Goal: Complete application form: Complete application form

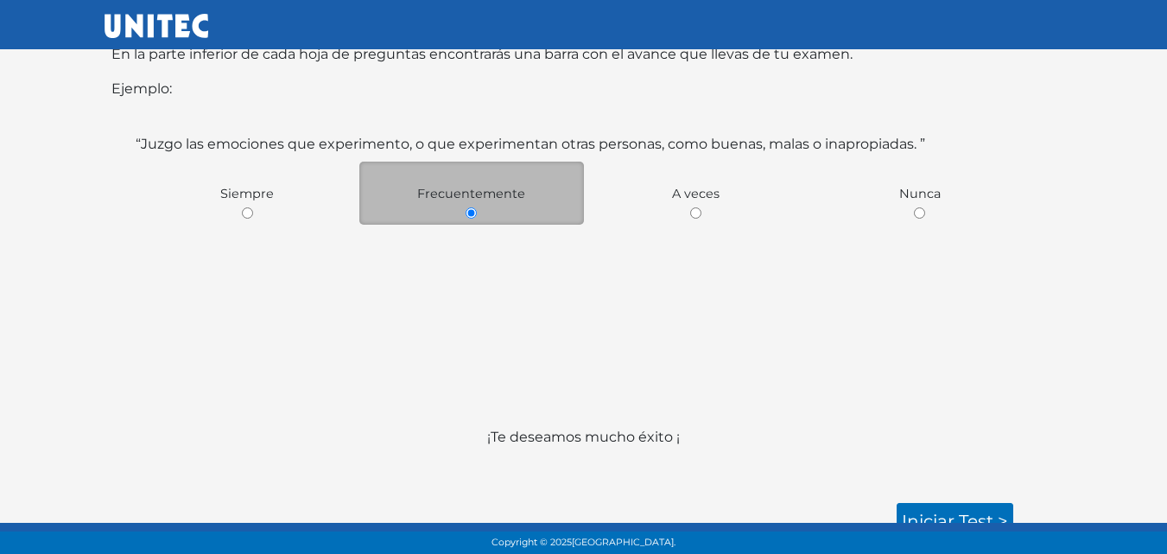
scroll to position [321, 0]
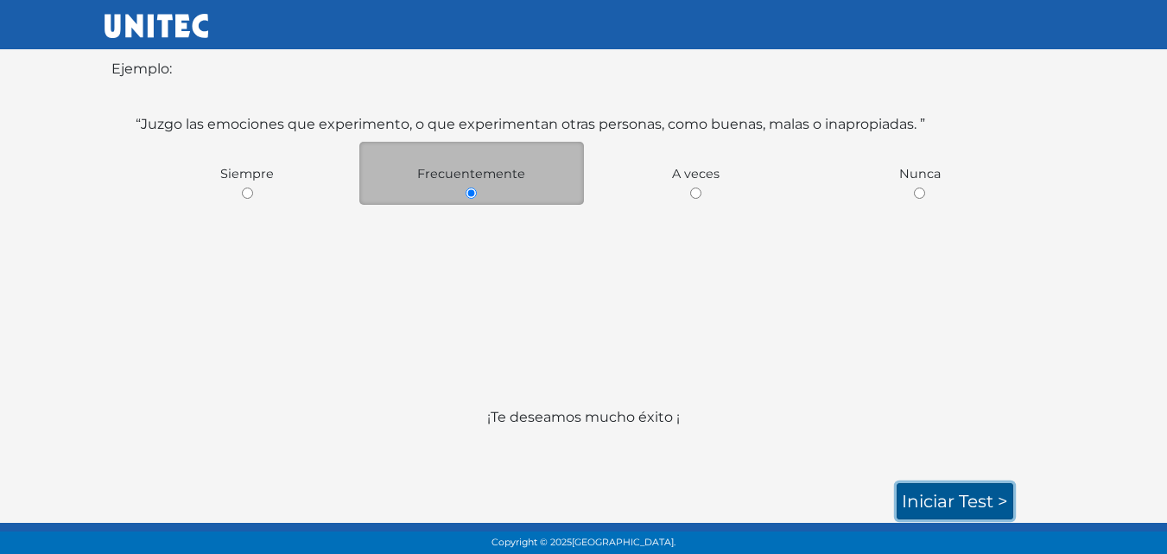
click at [930, 493] on link "Iniciar test >" at bounding box center [955, 501] width 117 height 36
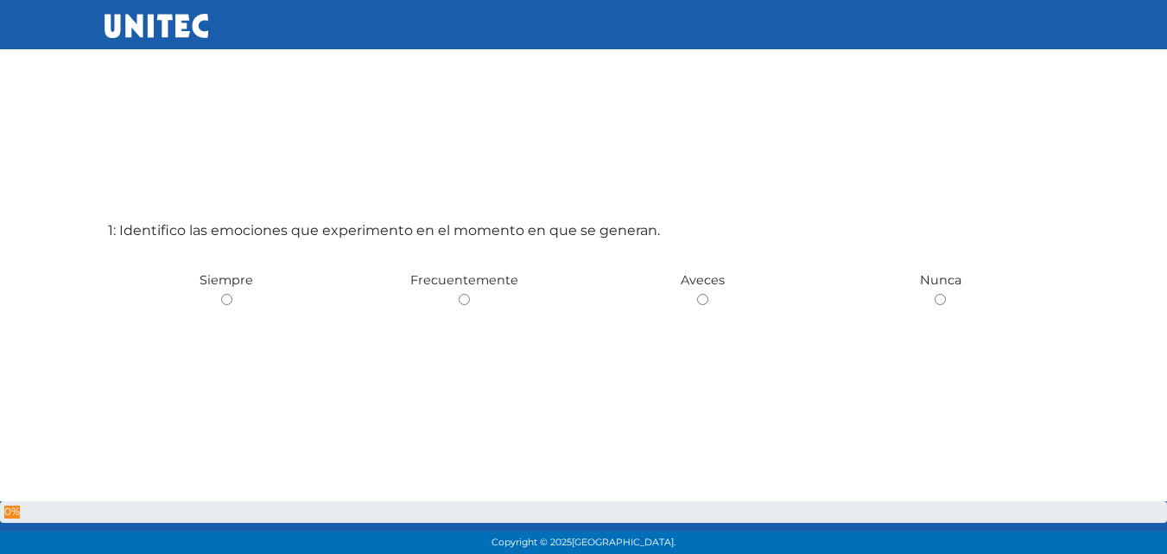
scroll to position [86, 0]
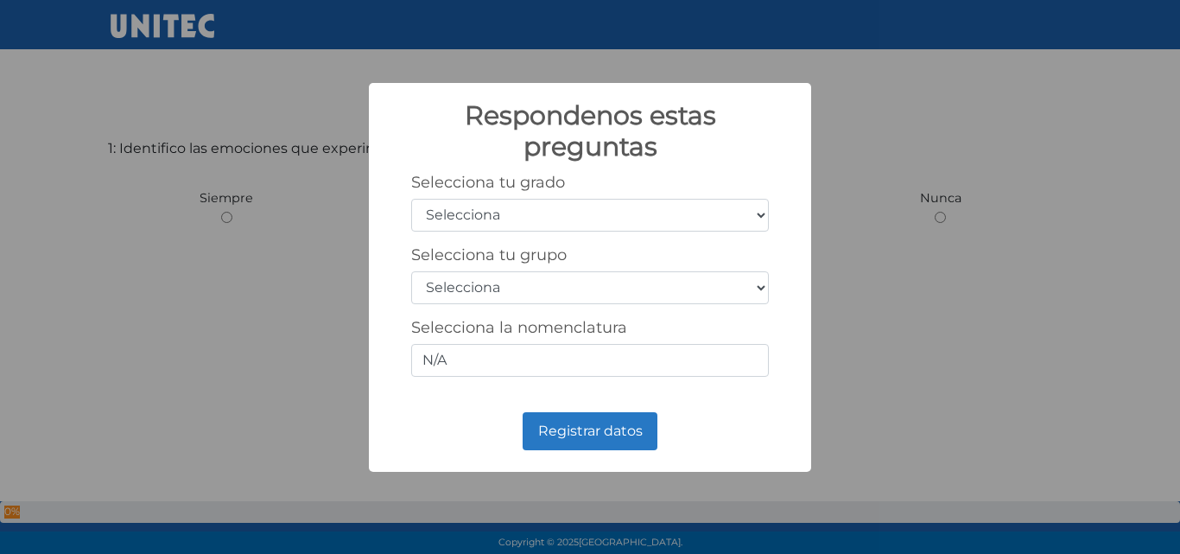
click at [759, 218] on select "Selecciona 1er grado 2do grado 3er grado 4to grado 5to grado 6to grado" at bounding box center [590, 215] width 358 height 33
select select "1"
click at [411, 199] on select "Selecciona 1er grado 2do grado 3er grado 4to grado 5to grado 6to grado" at bounding box center [590, 215] width 358 height 33
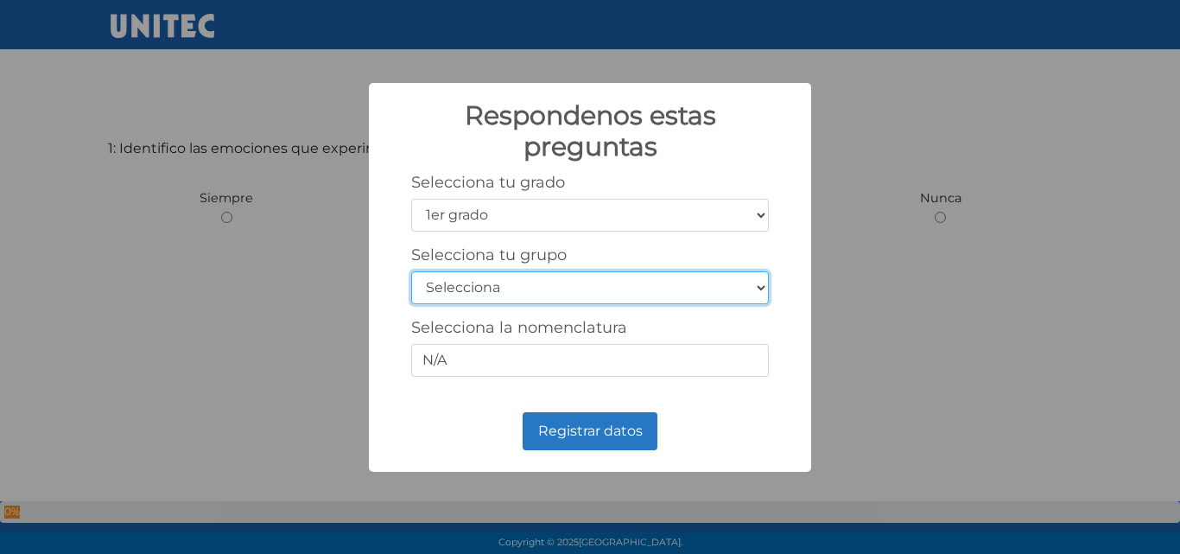
click at [758, 292] on select "Selecciona A B C D E F G H I J K L M N O P Q R S T U V W X Y Z" at bounding box center [590, 287] width 358 height 33
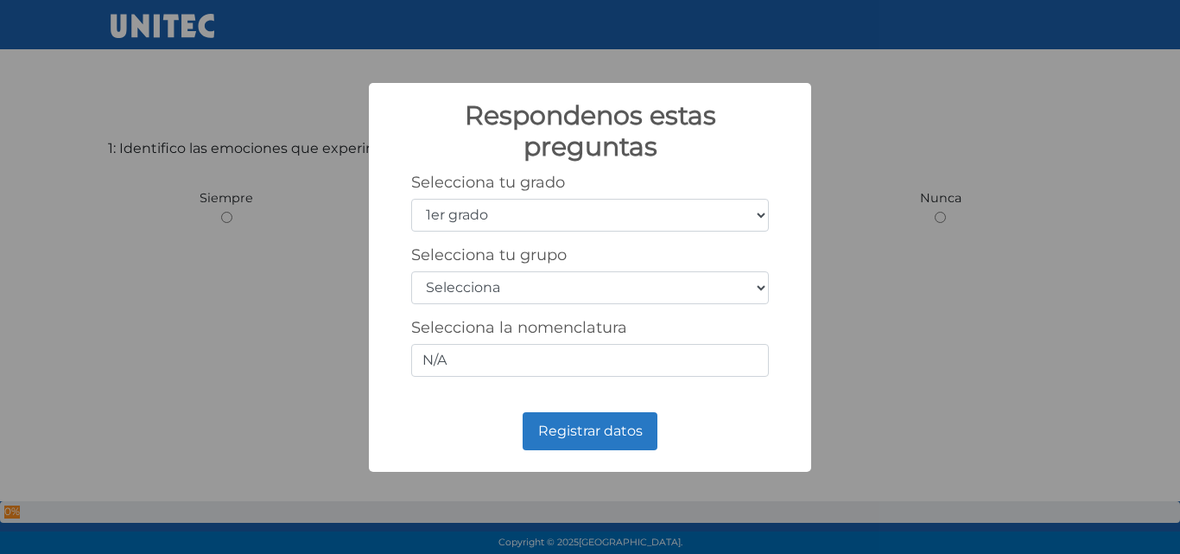
click at [876, 150] on div "Respondenos estas preguntas × Selecciona tu grado Selecciona 1er grado 2do grad…" at bounding box center [590, 277] width 1180 height 554
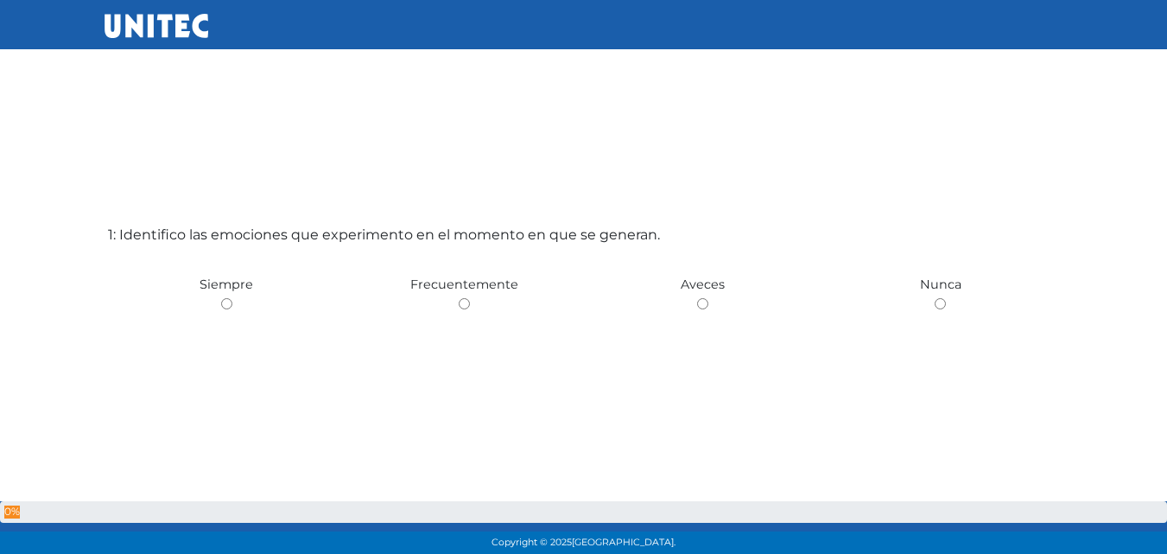
scroll to position [86, 0]
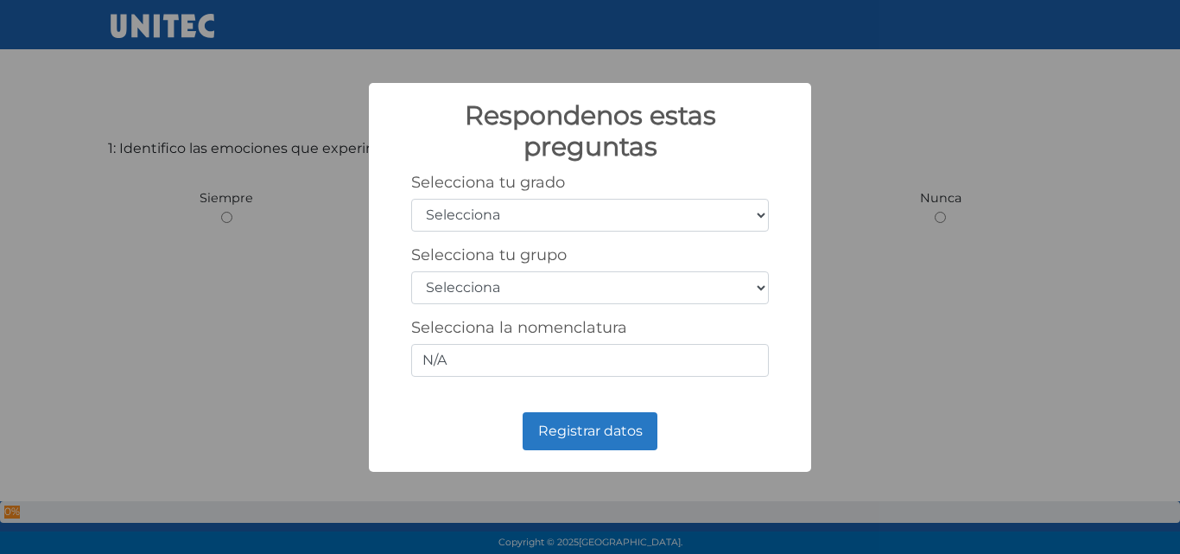
click at [926, 288] on div "Respondenos estas preguntas × Selecciona tu grado Selecciona 1er grado 2do grad…" at bounding box center [590, 277] width 1180 height 554
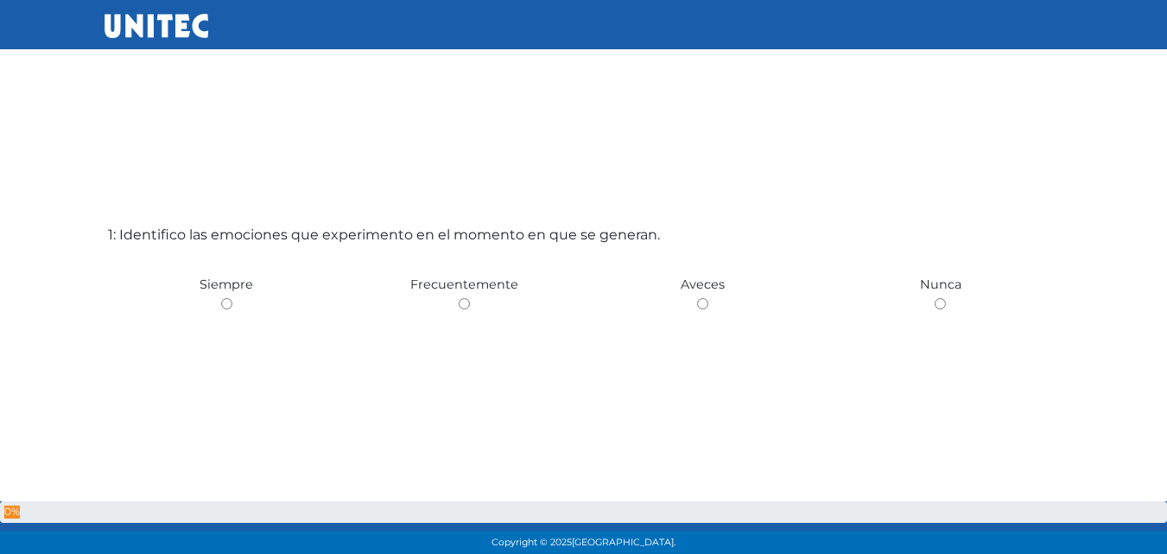
scroll to position [86, 0]
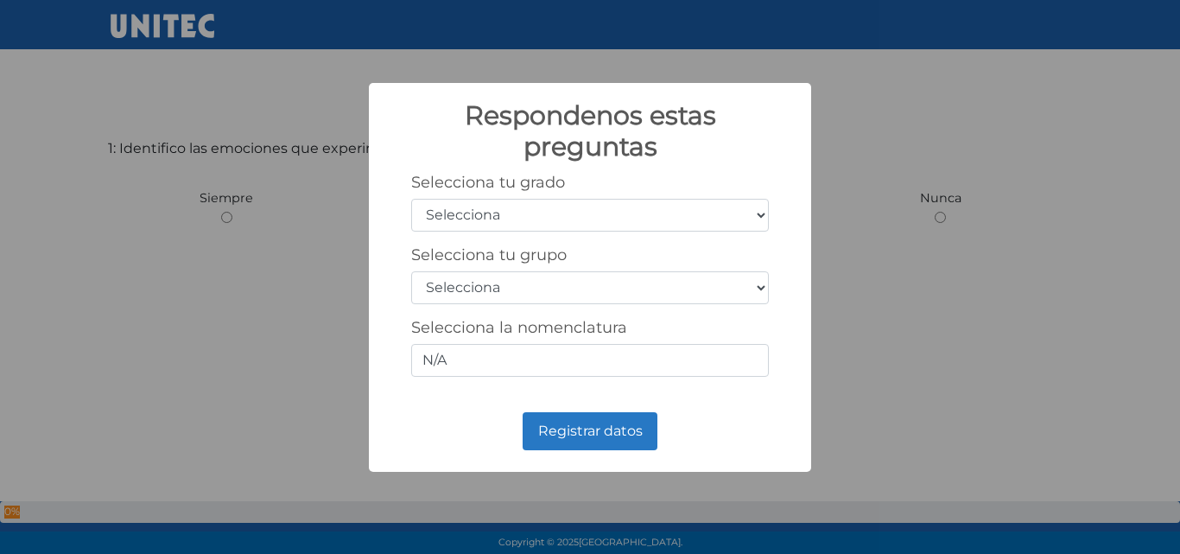
click at [766, 216] on select "Selecciona 1er grado 2do grado 3er grado 4to grado 5to grado 6to grado" at bounding box center [590, 215] width 358 height 33
select select "1"
click at [411, 199] on select "Selecciona 1er grado 2do grado 3er grado 4to grado 5to grado 6to grado" at bounding box center [590, 215] width 358 height 33
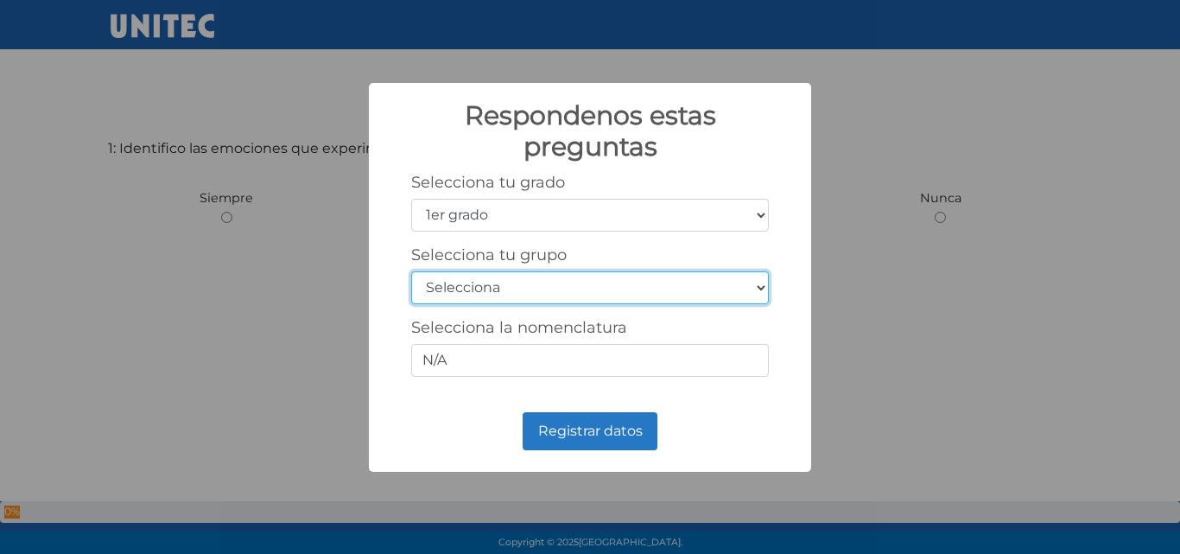
click at [757, 293] on select "Selecciona A B C D E F G H I J K L M N O P Q R S T U V W X Y Z" at bounding box center [590, 287] width 358 height 33
select select "a"
click at [411, 271] on select "Selecciona A B C D E F G H I J K L M N O P Q R S T U V W X Y Z" at bounding box center [590, 287] width 358 height 33
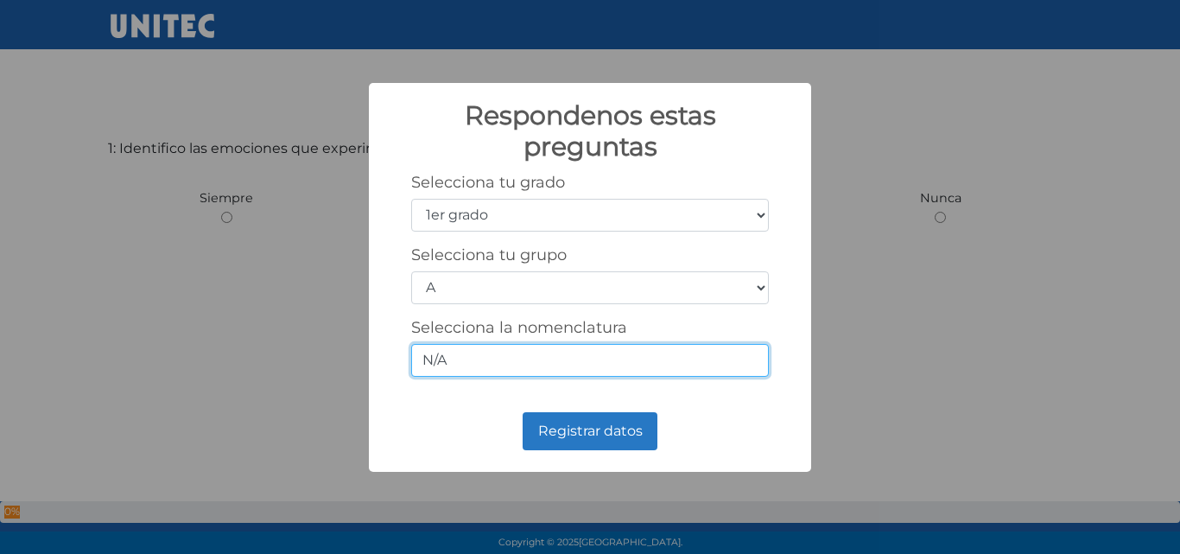
click at [427, 359] on input "N/A" at bounding box center [590, 360] width 358 height 33
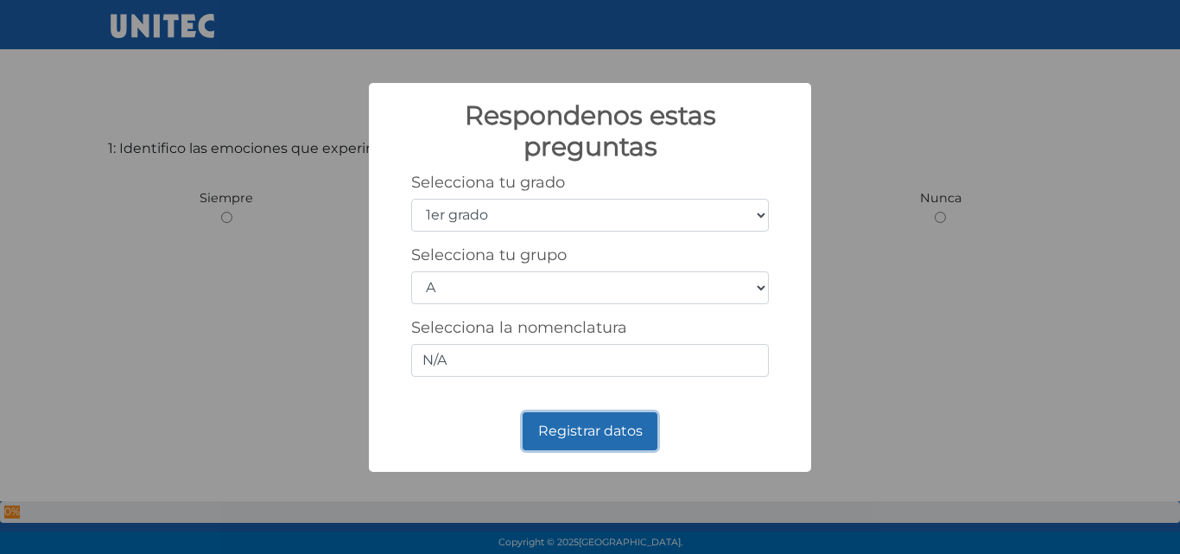
click at [592, 429] on button "Registrar datos" at bounding box center [590, 431] width 135 height 38
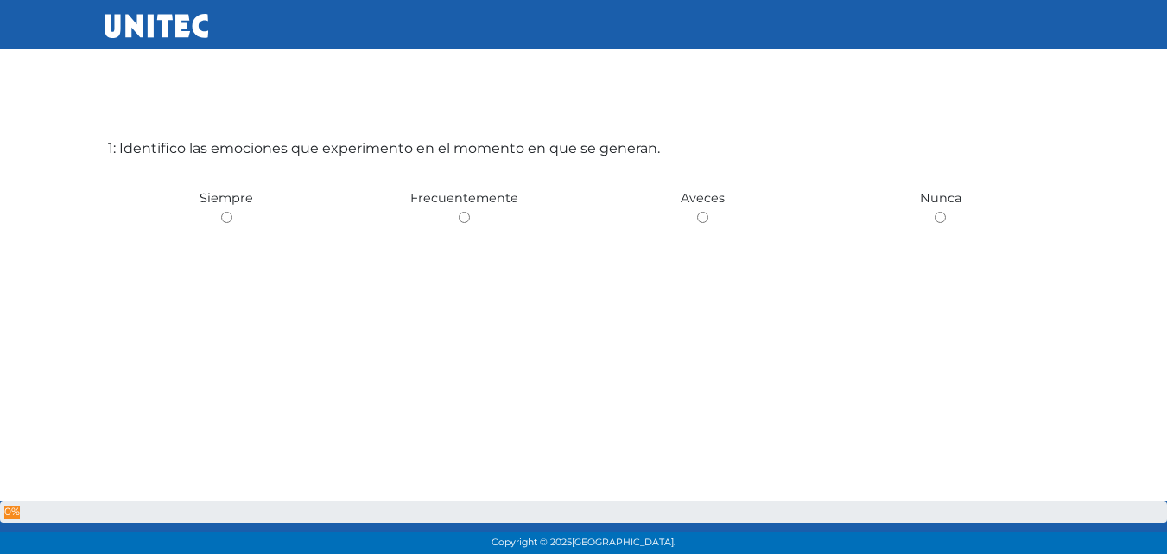
drag, startPoint x: 466, startPoint y: 215, endPoint x: 493, endPoint y: 235, distance: 34.0
click at [466, 216] on input "radio" at bounding box center [464, 217] width 11 height 11
radio input "true"
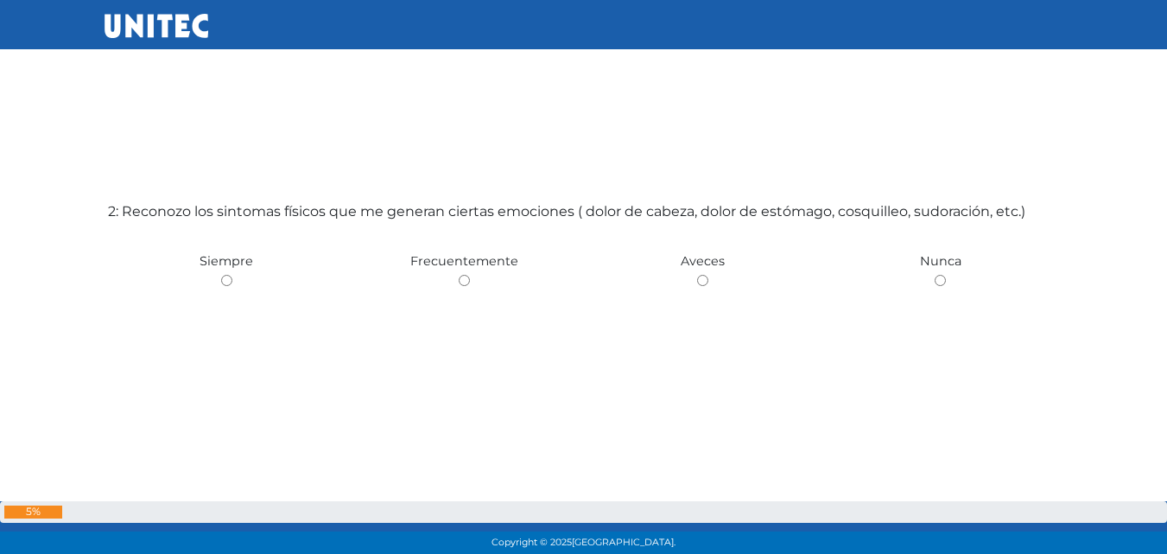
scroll to position [607, 0]
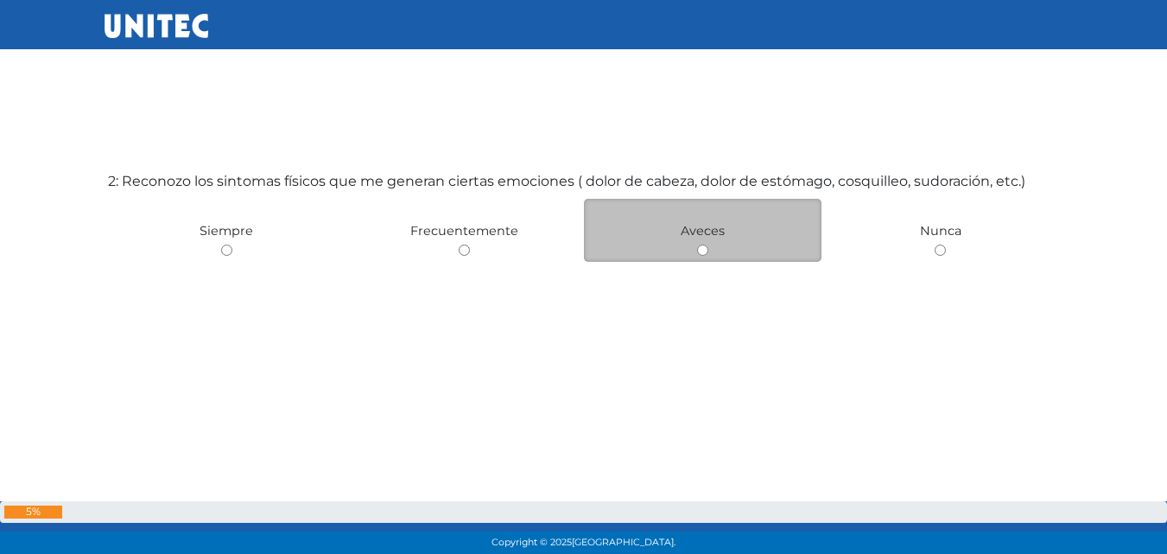
click at [712, 240] on div "Aveces" at bounding box center [703, 230] width 238 height 63
click at [708, 251] on input "radio" at bounding box center [702, 250] width 11 height 11
radio input "true"
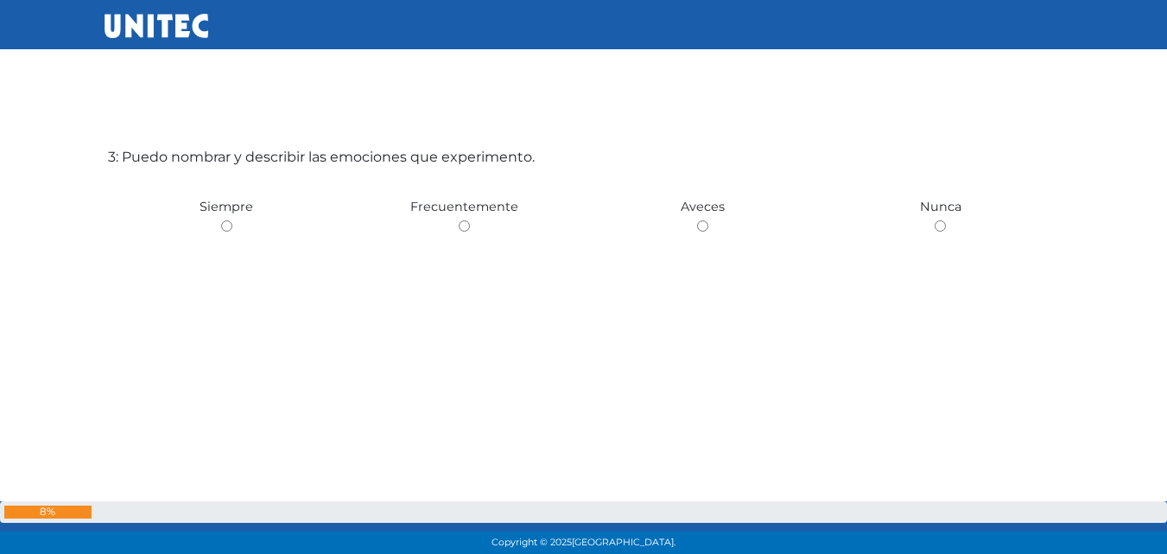
scroll to position [1194, 0]
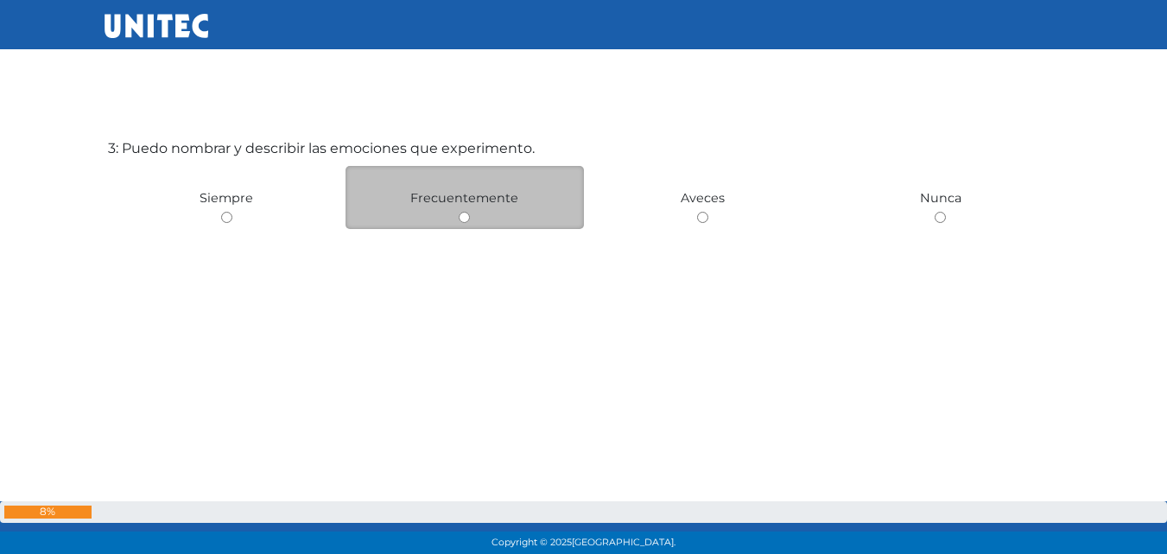
click at [480, 224] on div "Frecuentemente" at bounding box center [465, 197] width 238 height 63
click at [467, 218] on input "radio" at bounding box center [464, 217] width 11 height 11
radio input "true"
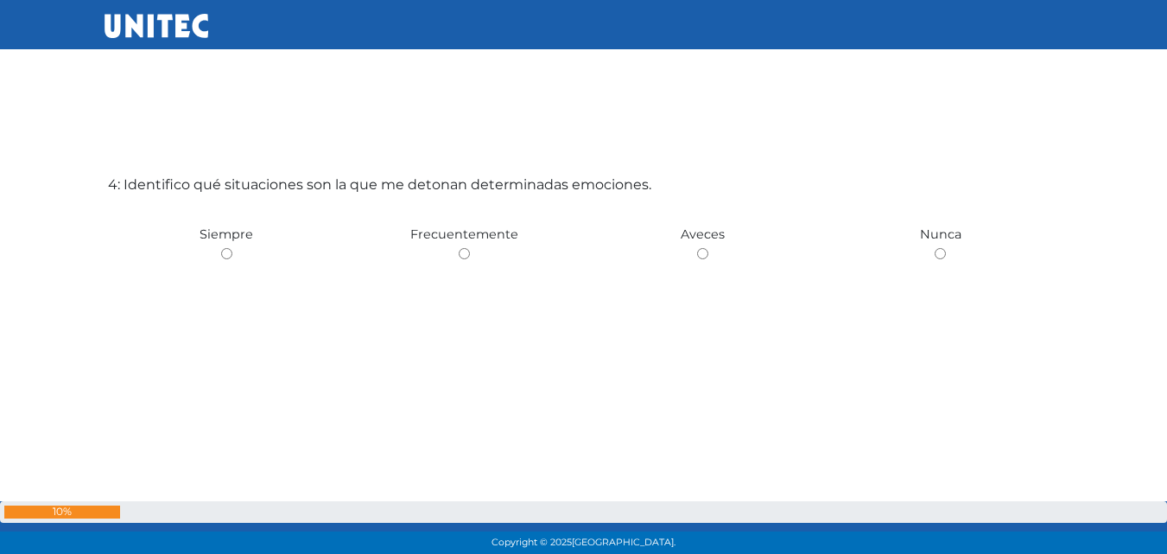
scroll to position [1748, 0]
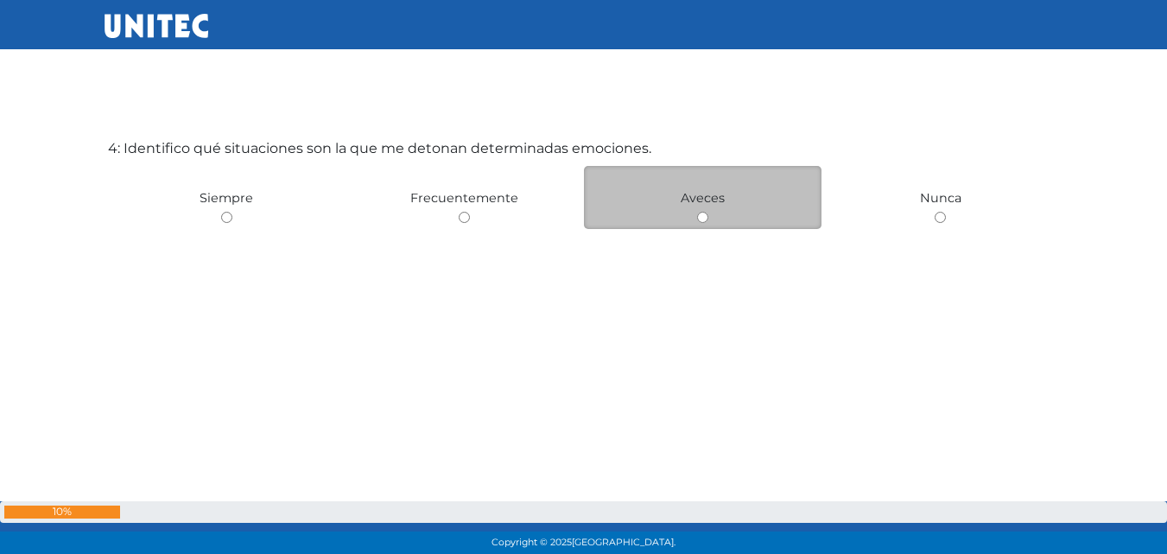
click at [699, 219] on input "radio" at bounding box center [702, 217] width 11 height 11
radio input "true"
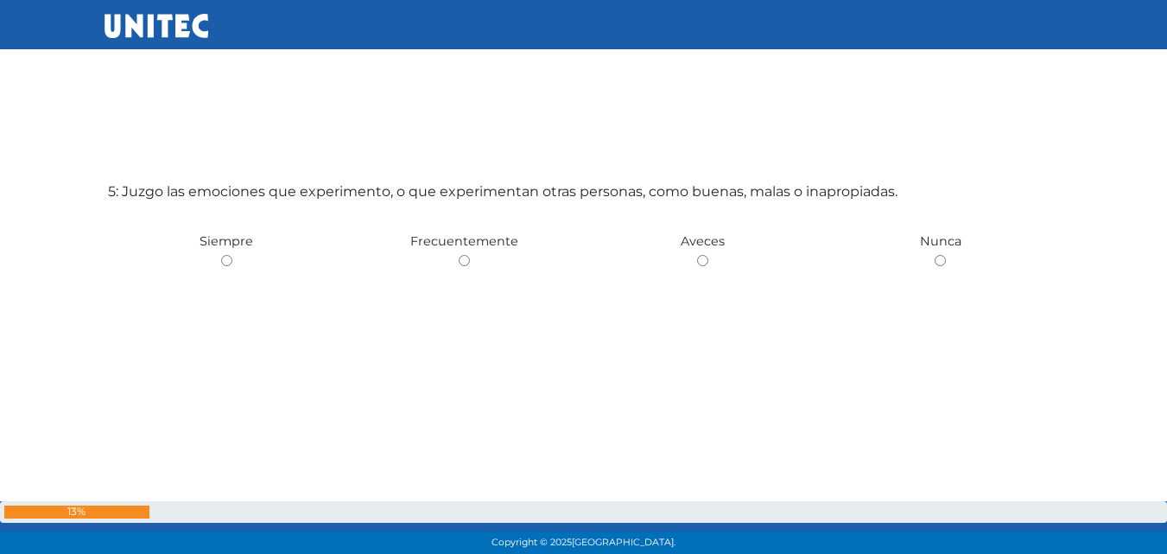
scroll to position [2263, 0]
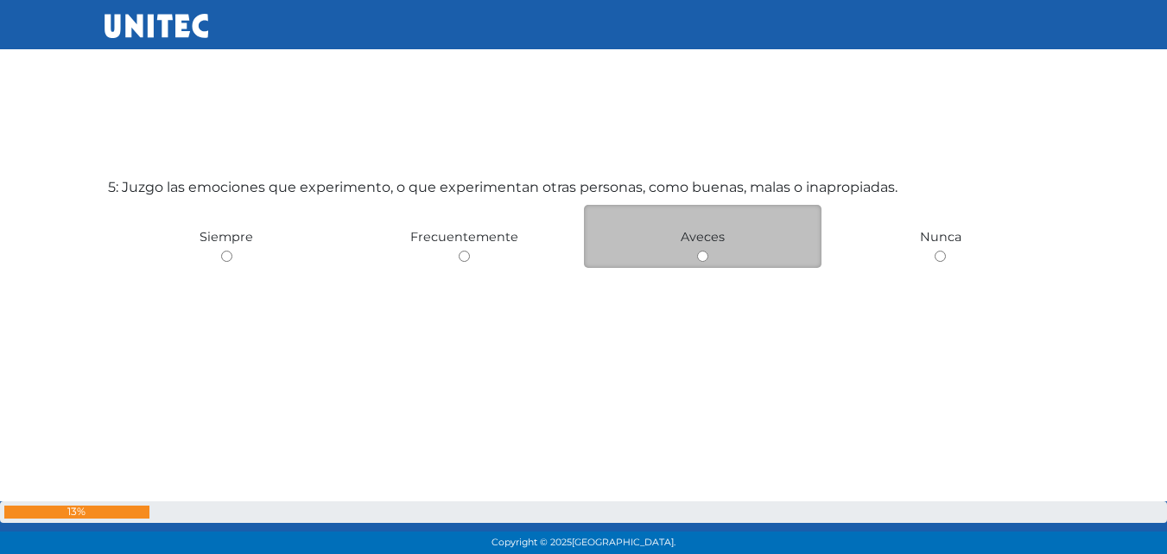
click at [699, 255] on input "radio" at bounding box center [702, 256] width 11 height 11
radio input "true"
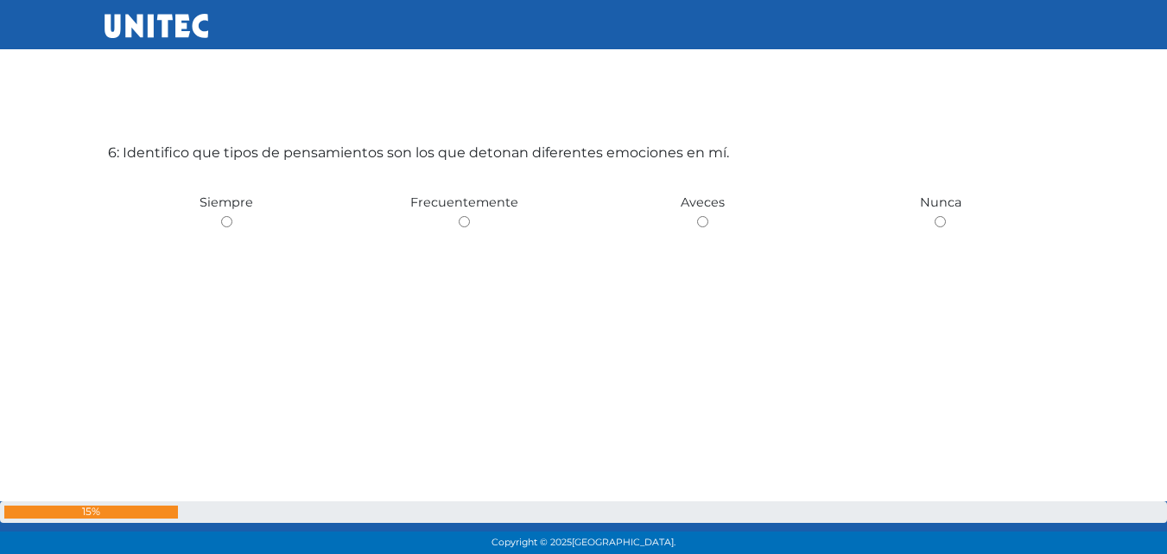
scroll to position [2855, 0]
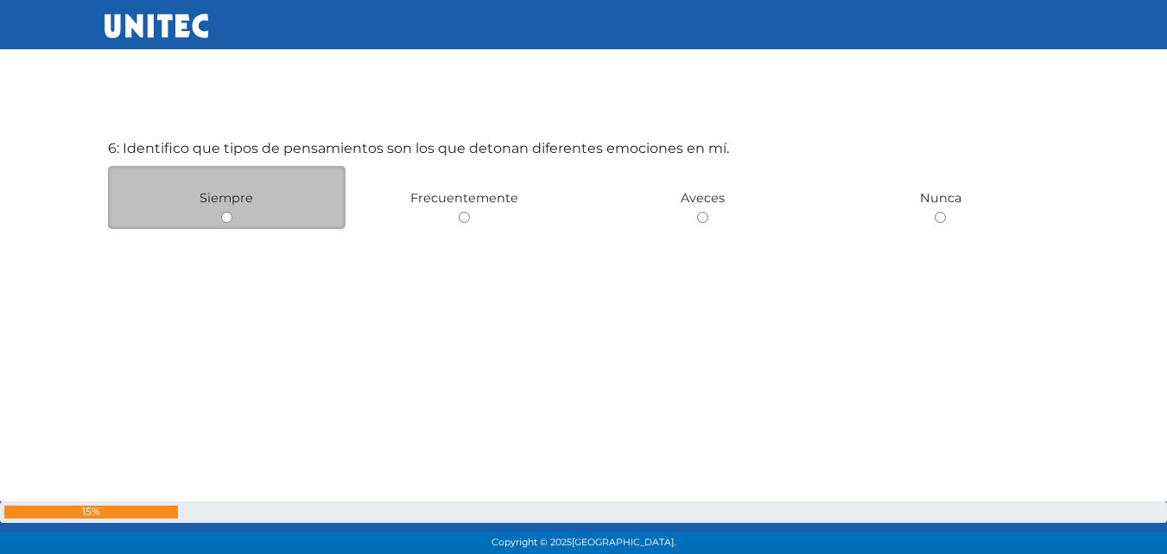
click at [227, 218] on input "radio" at bounding box center [226, 217] width 11 height 11
radio input "true"
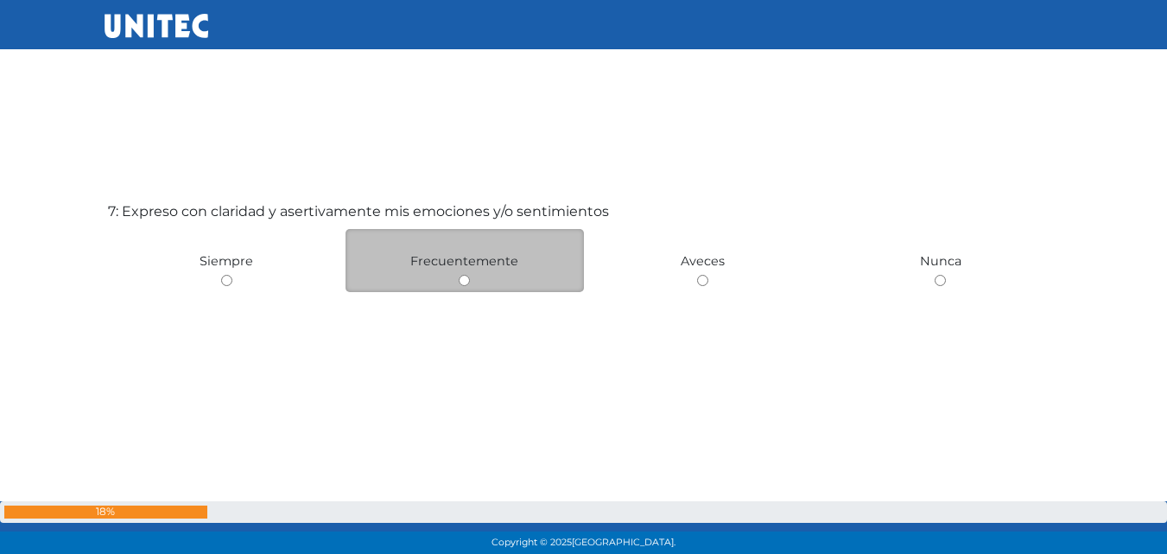
scroll to position [3374, 0]
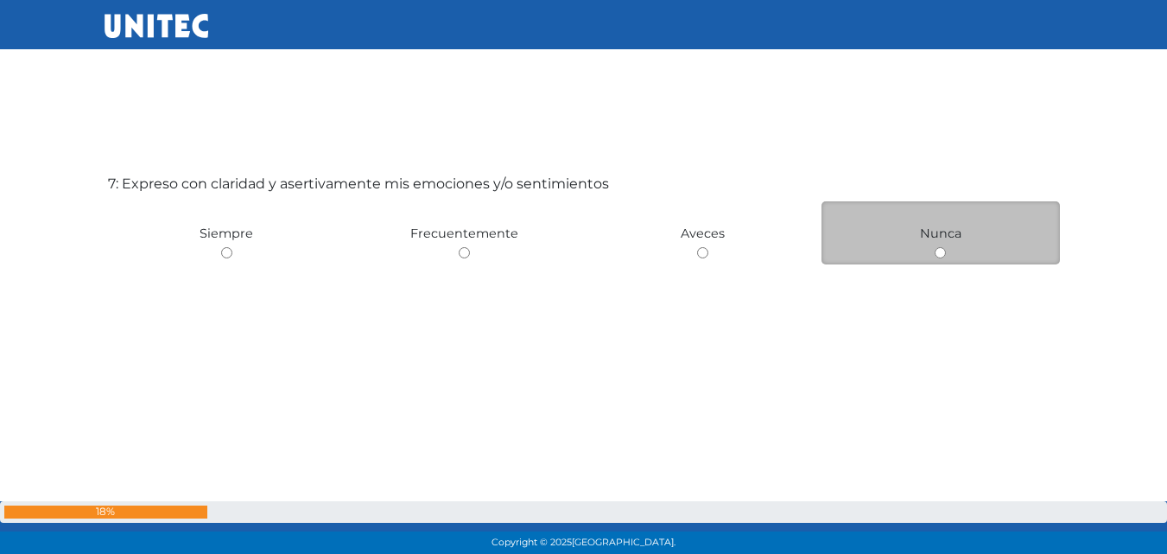
click at [943, 254] on input "radio" at bounding box center [940, 252] width 11 height 11
radio input "true"
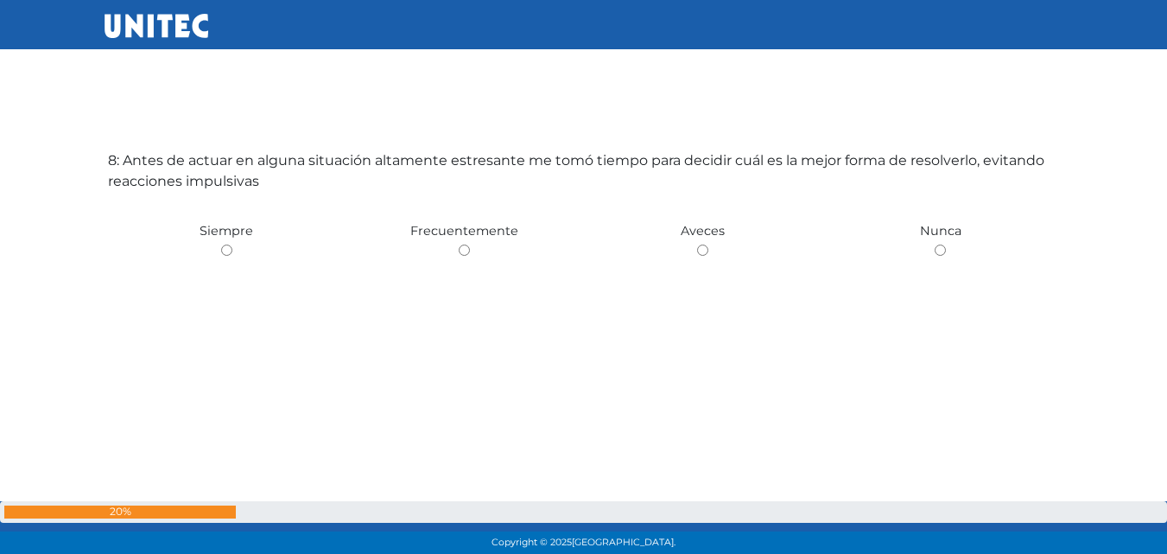
scroll to position [3963, 0]
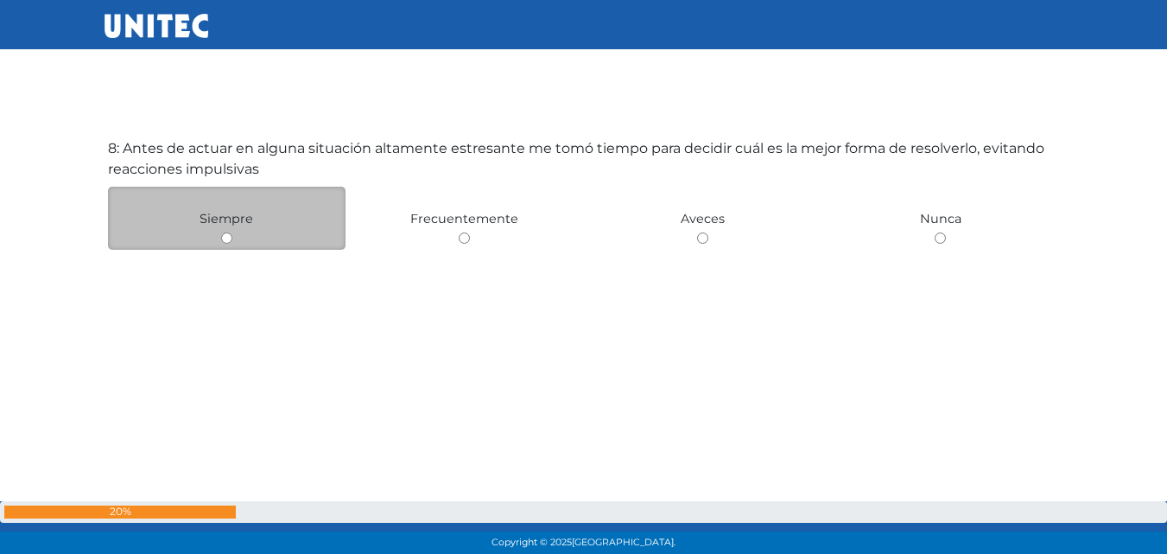
click at [223, 238] on input "radio" at bounding box center [226, 237] width 11 height 11
radio input "true"
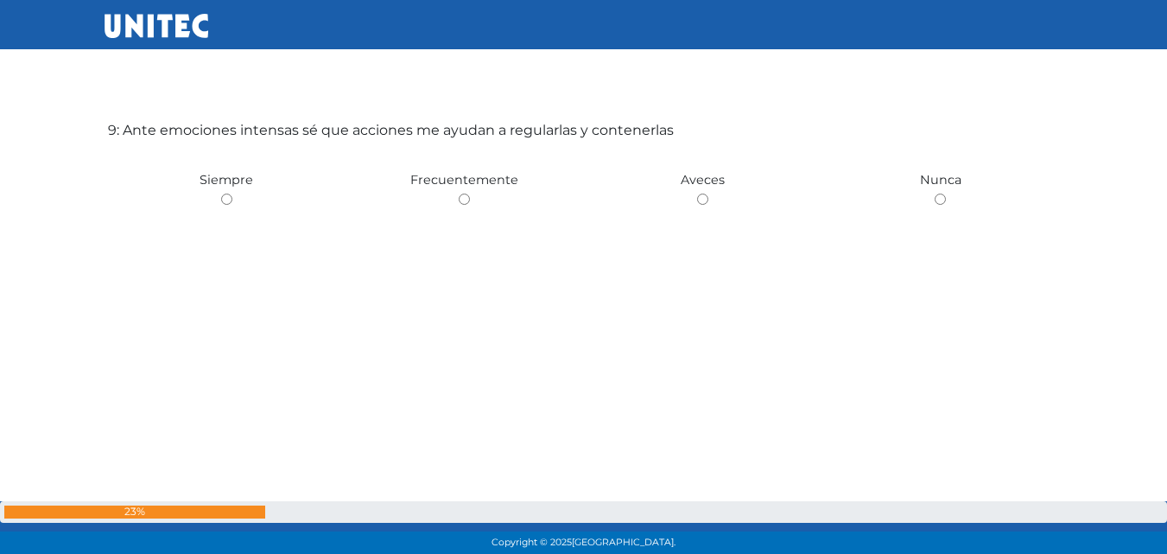
scroll to position [4564, 0]
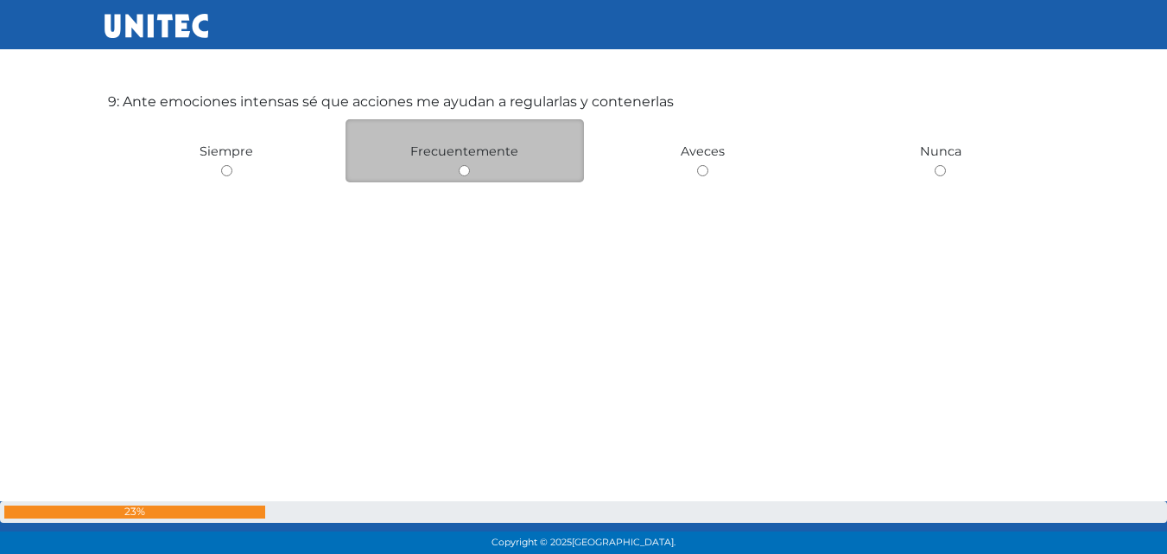
click at [464, 180] on div "Frecuentemente" at bounding box center [465, 150] width 238 height 63
click at [463, 175] on input "radio" at bounding box center [464, 170] width 11 height 11
radio input "true"
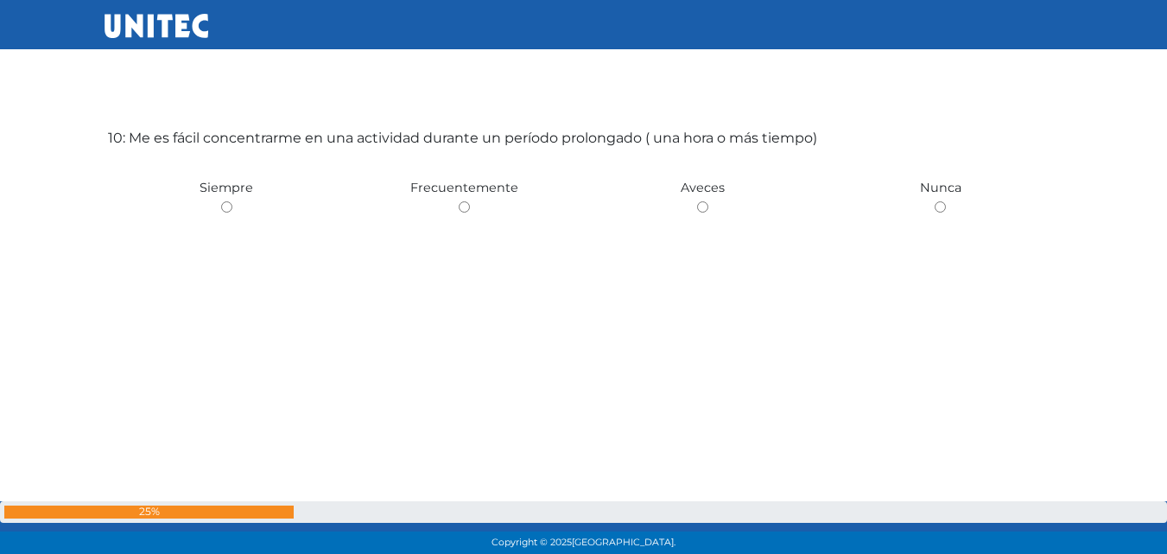
scroll to position [5082, 0]
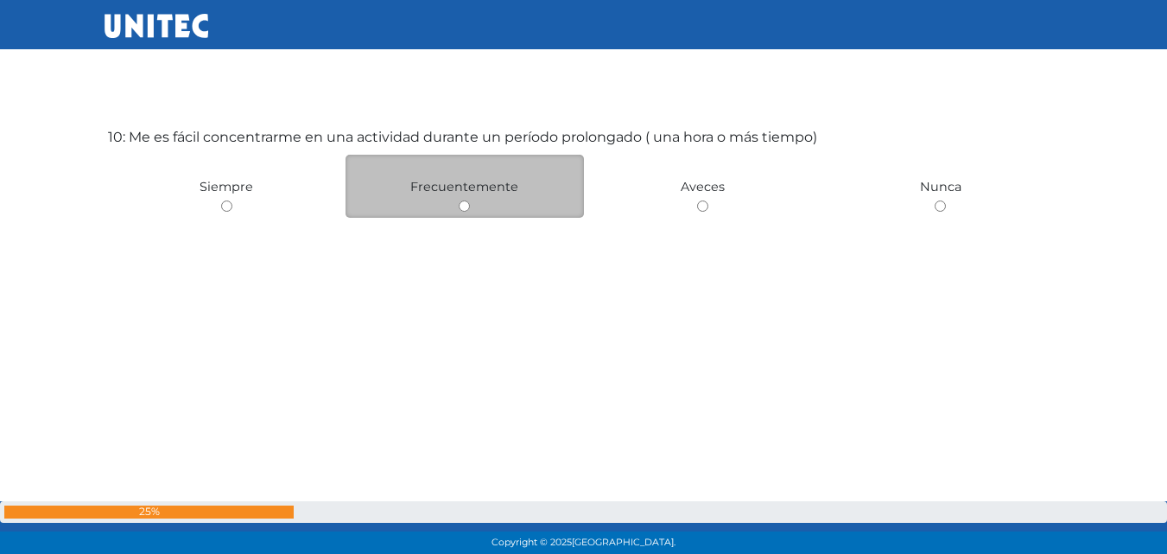
click at [466, 210] on input "radio" at bounding box center [464, 205] width 11 height 11
radio input "true"
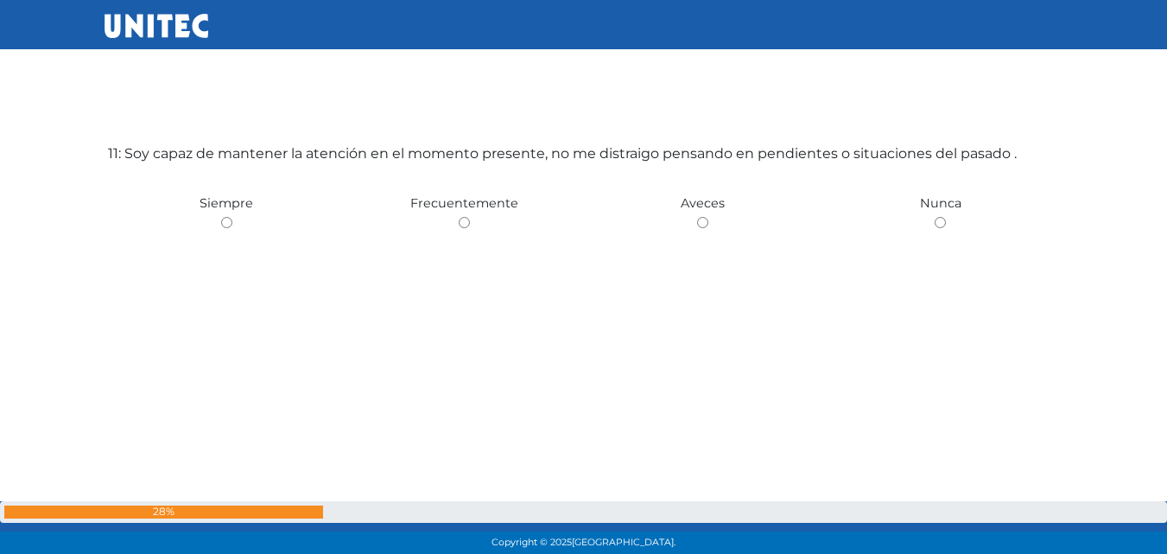
scroll to position [5644, 0]
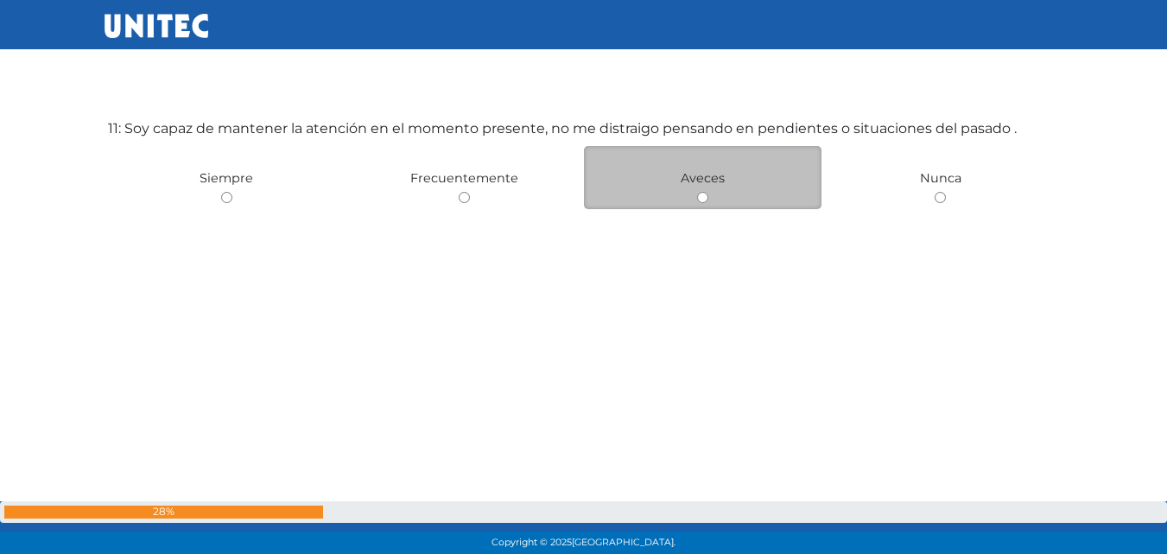
click at [704, 197] on input "radio" at bounding box center [702, 197] width 11 height 11
radio input "true"
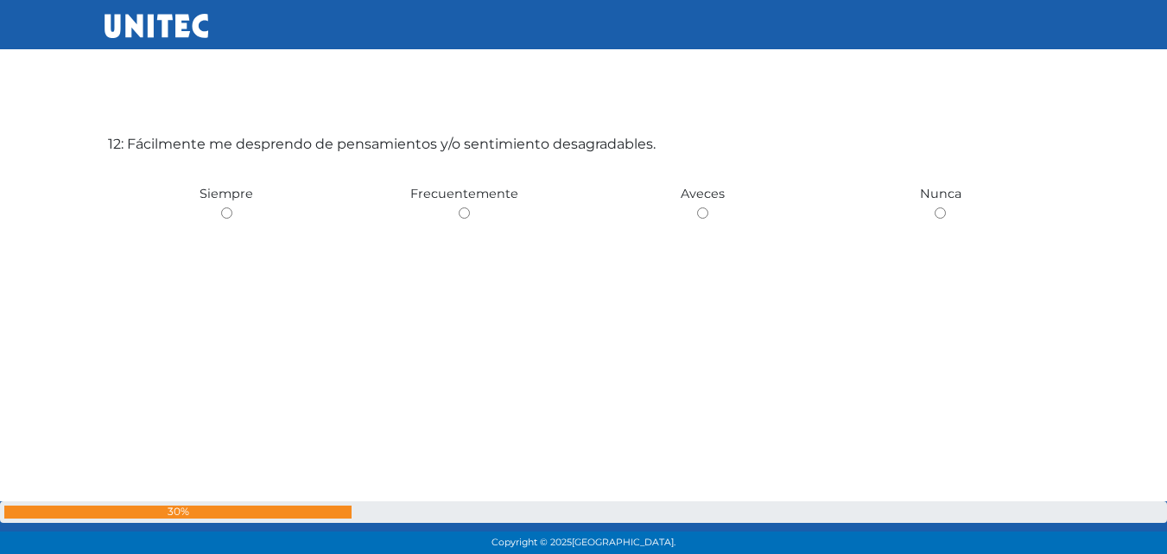
scroll to position [6176, 0]
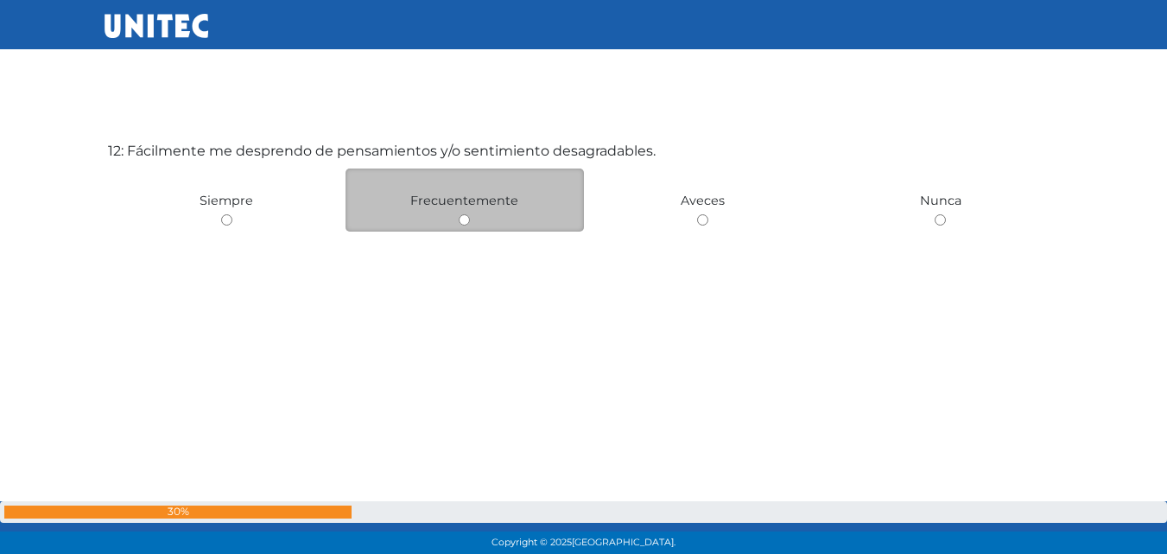
click at [467, 220] on input "radio" at bounding box center [464, 219] width 11 height 11
radio input "true"
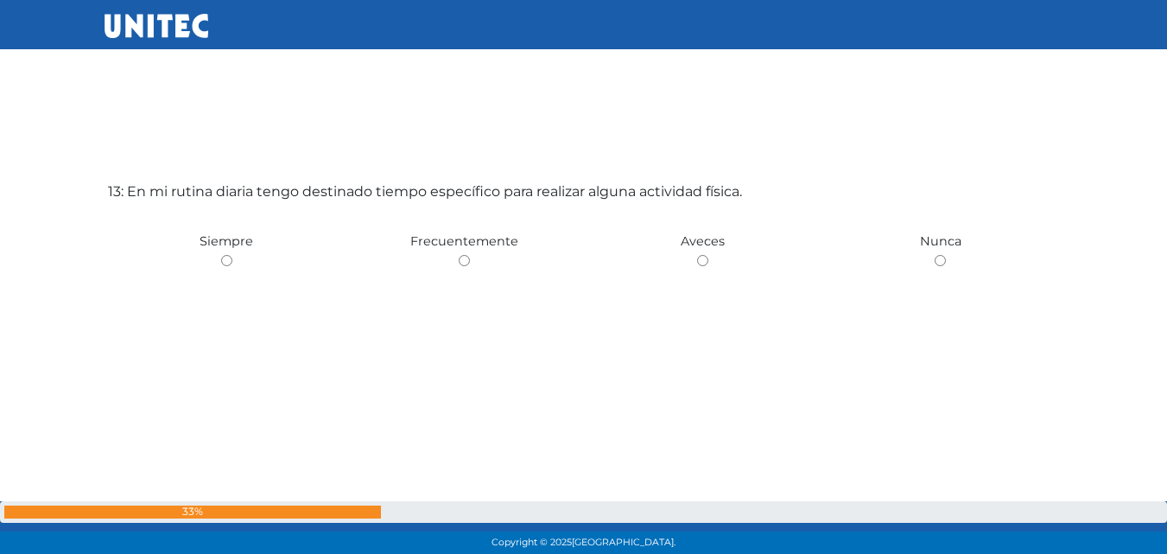
scroll to position [6690, 0]
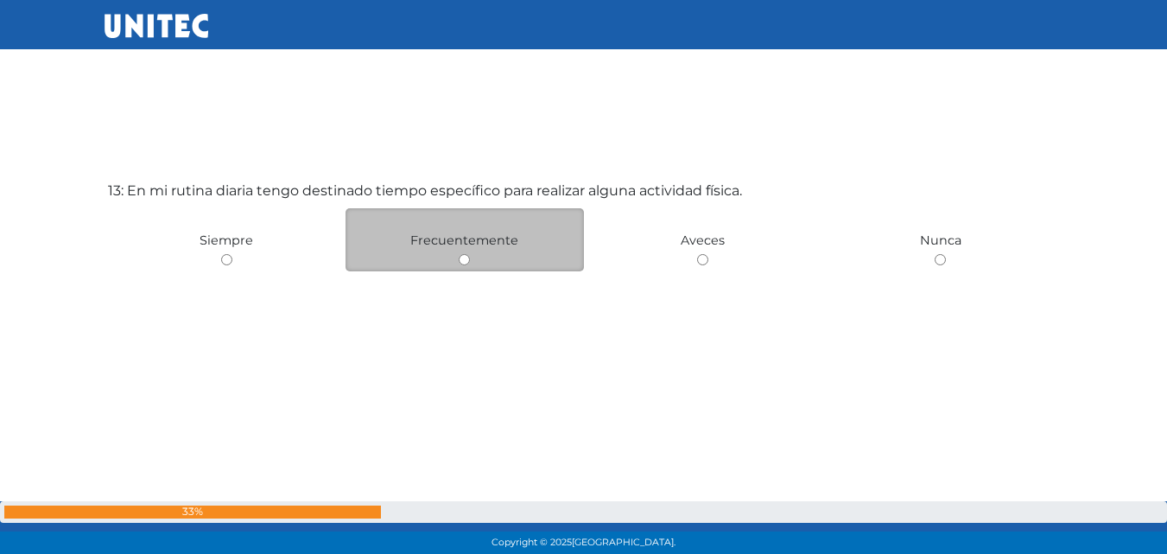
click at [458, 261] on div "Frecuentemente" at bounding box center [465, 239] width 238 height 63
click at [464, 260] on input "radio" at bounding box center [464, 259] width 11 height 11
radio input "true"
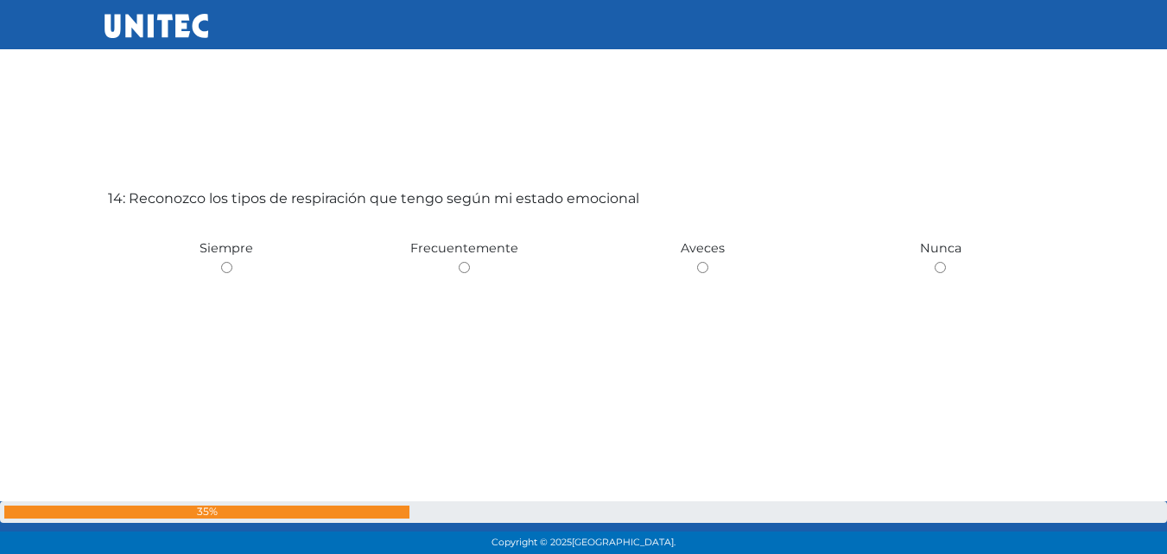
scroll to position [7265, 0]
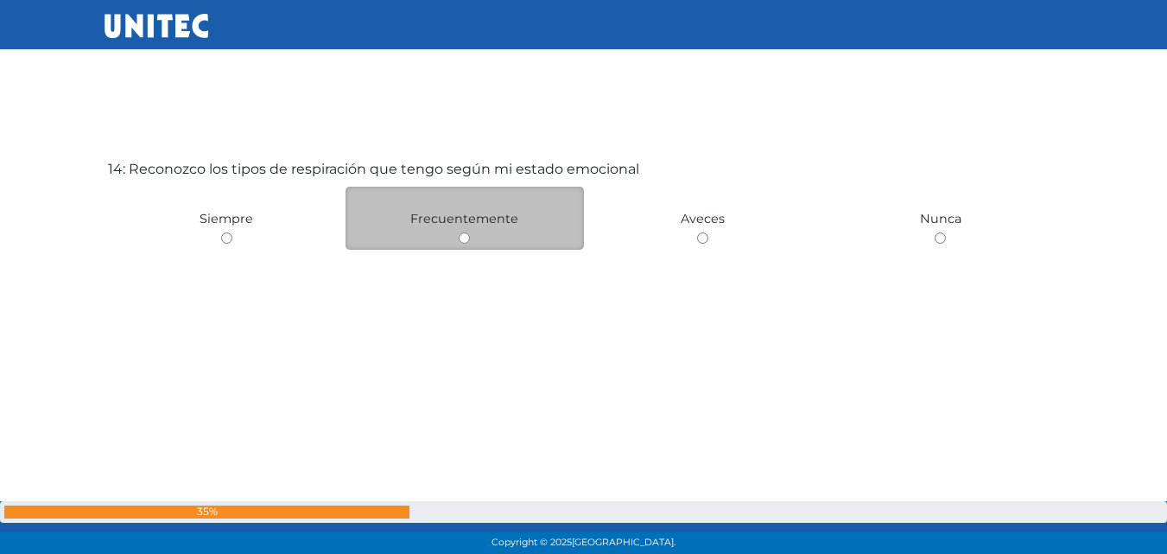
click at [462, 240] on input "radio" at bounding box center [464, 237] width 11 height 11
radio input "true"
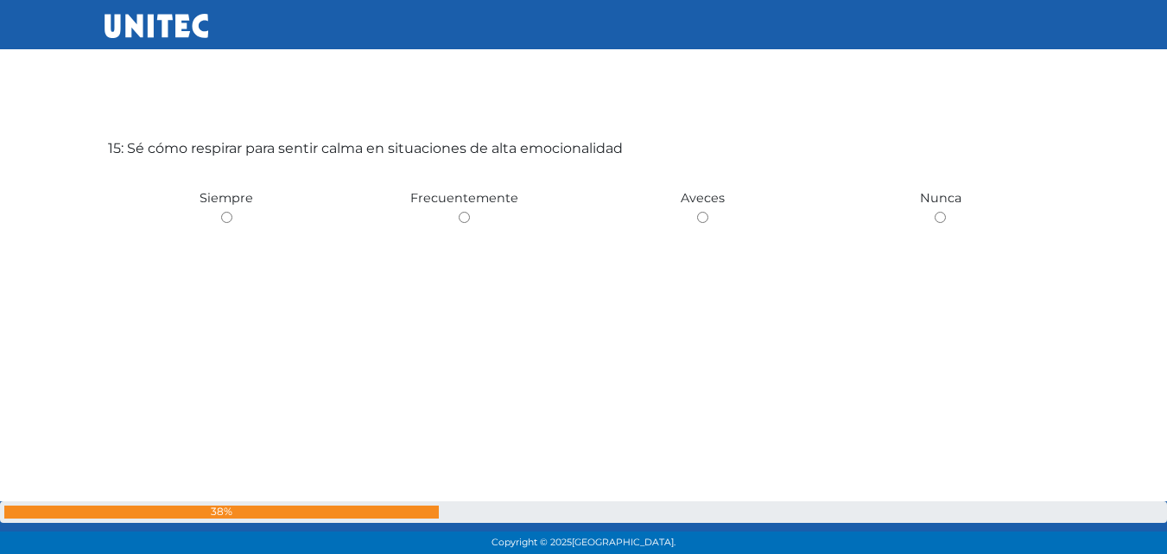
scroll to position [7920, 0]
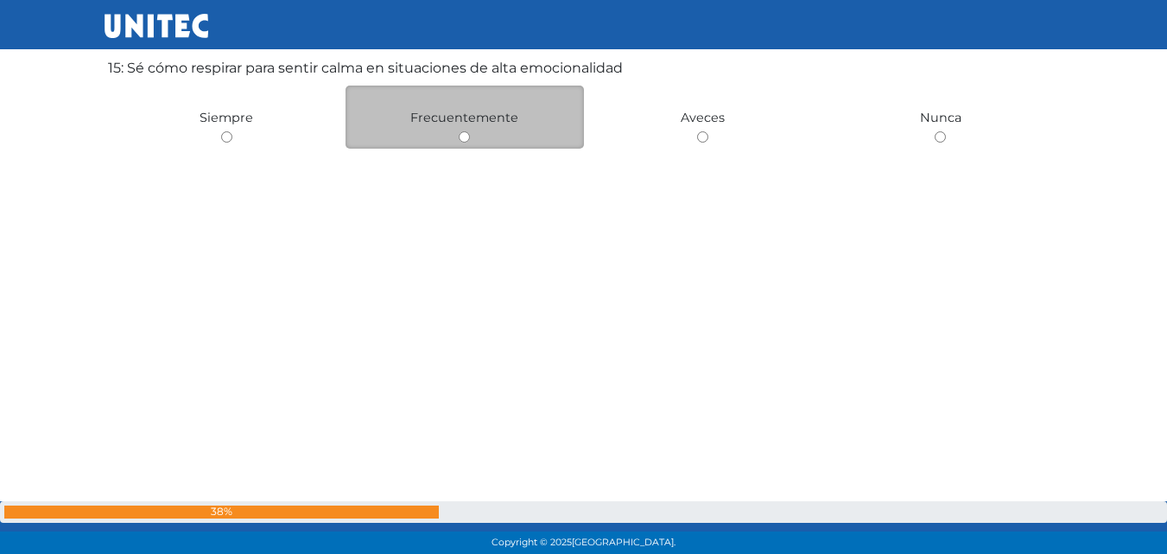
click at [466, 136] on input "radio" at bounding box center [464, 136] width 11 height 11
radio input "true"
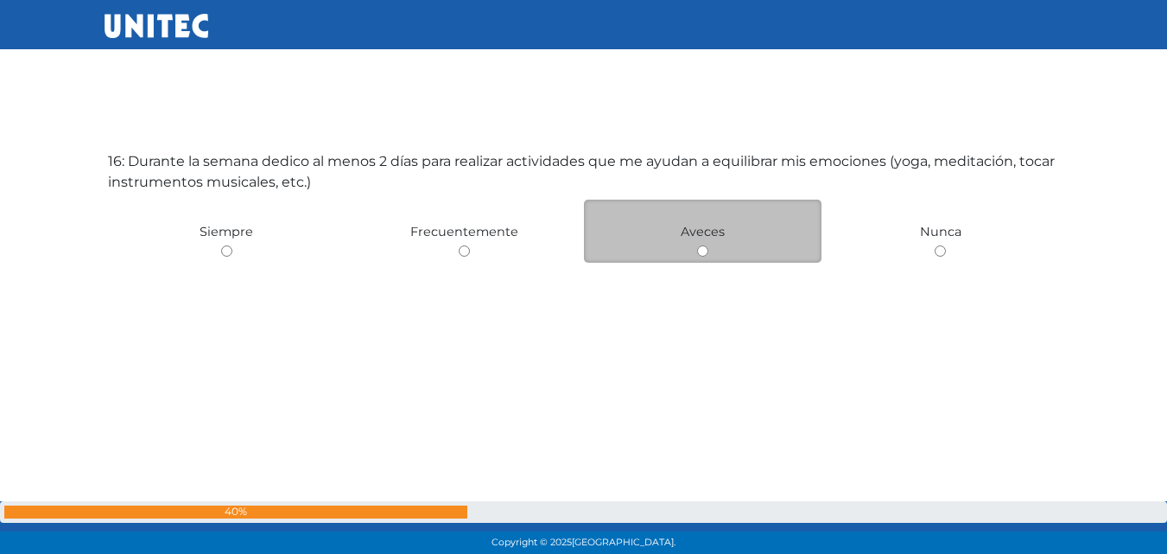
scroll to position [8441, 0]
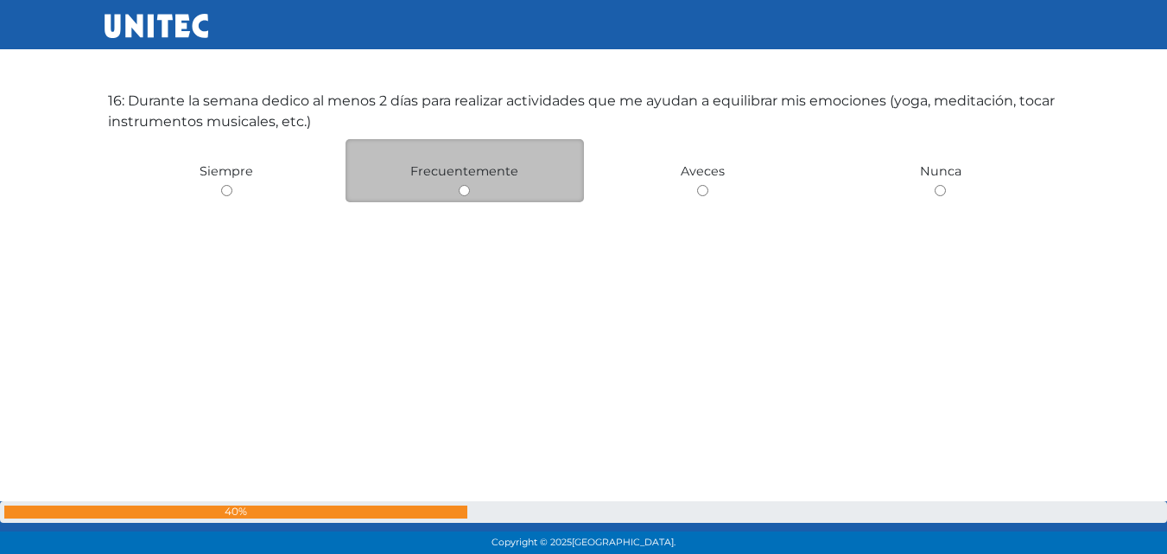
click at [461, 194] on input "radio" at bounding box center [464, 190] width 11 height 11
radio input "true"
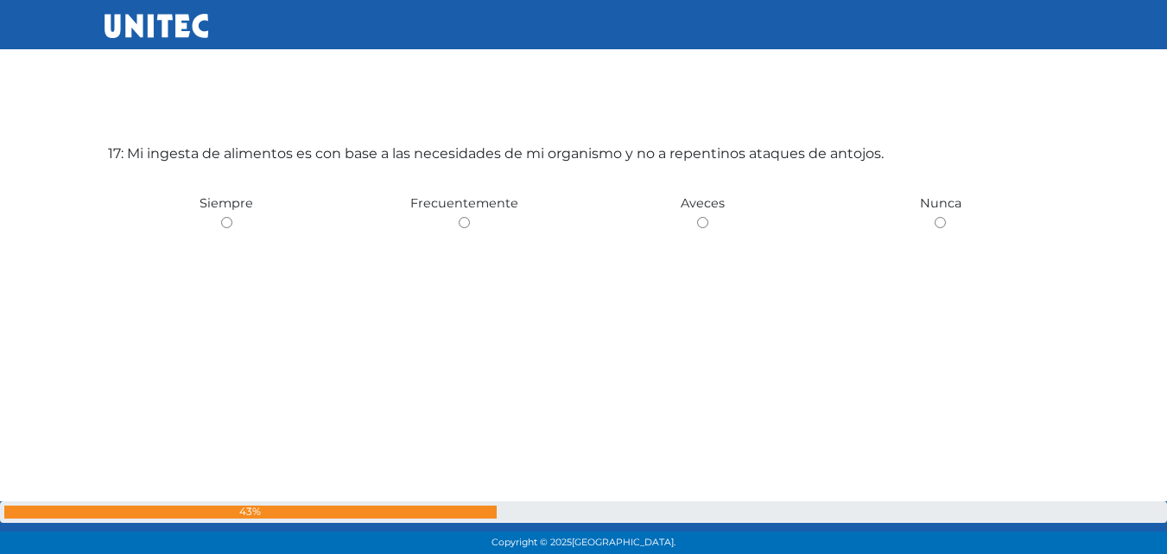
scroll to position [8958, 0]
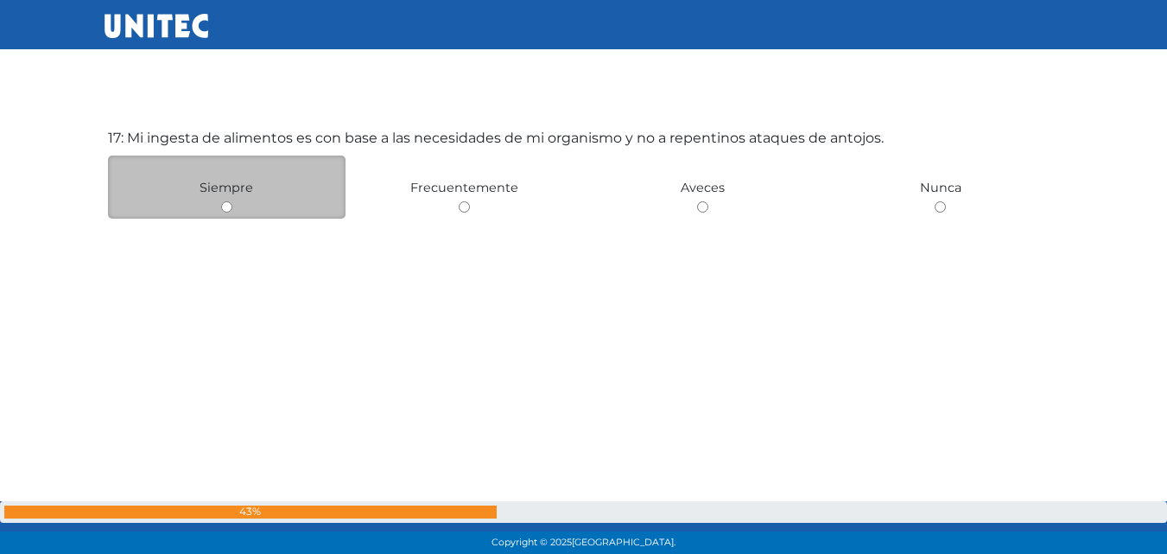
click at [230, 210] on input "radio" at bounding box center [226, 206] width 11 height 11
radio input "true"
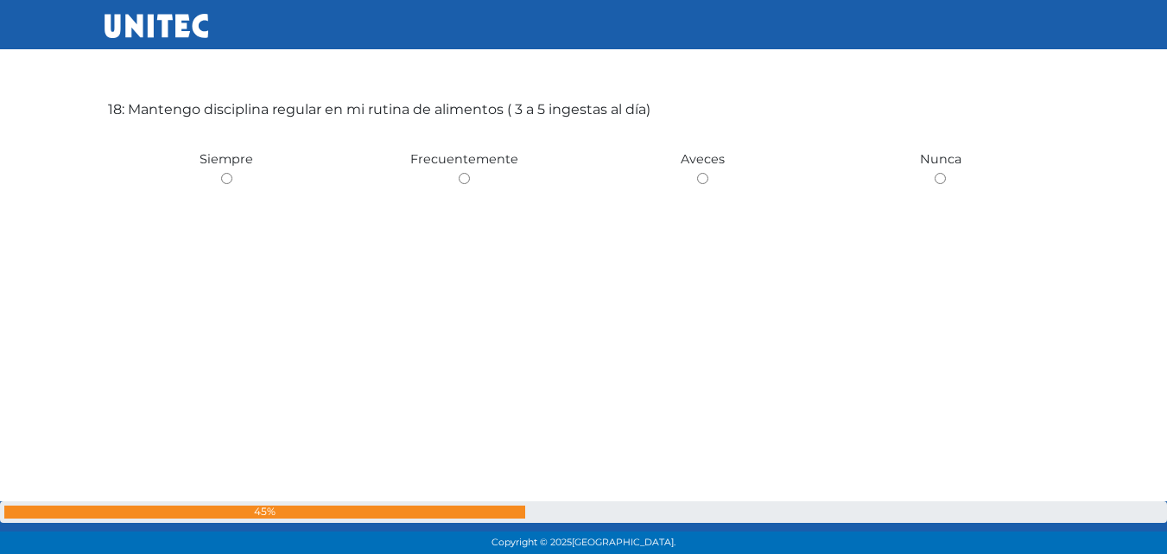
scroll to position [9562, 0]
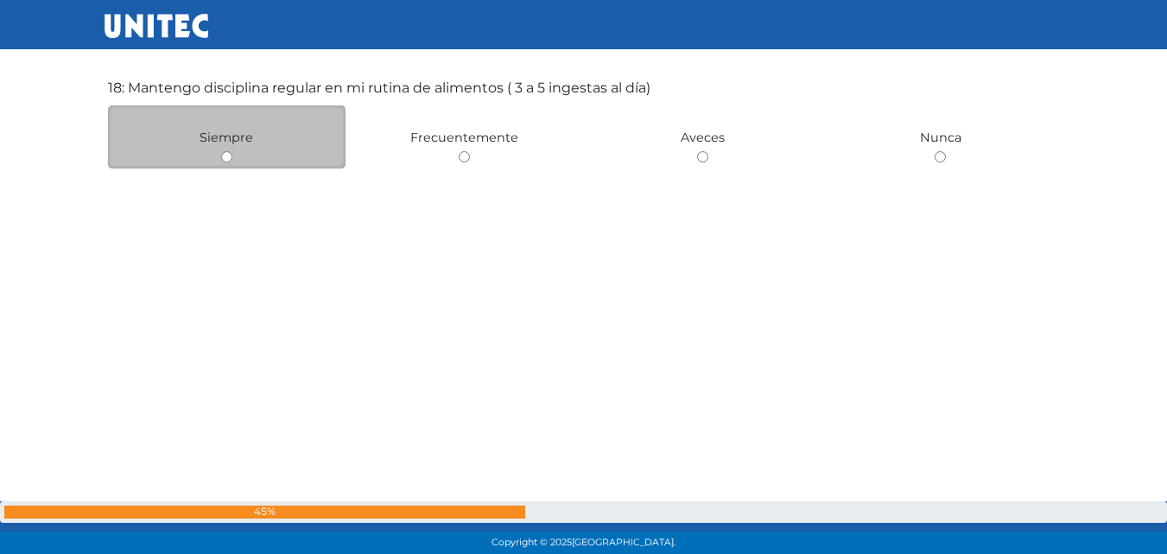
click at [232, 166] on div "Siempre" at bounding box center [227, 136] width 238 height 63
click at [229, 161] on input "radio" at bounding box center [226, 156] width 11 height 11
radio input "true"
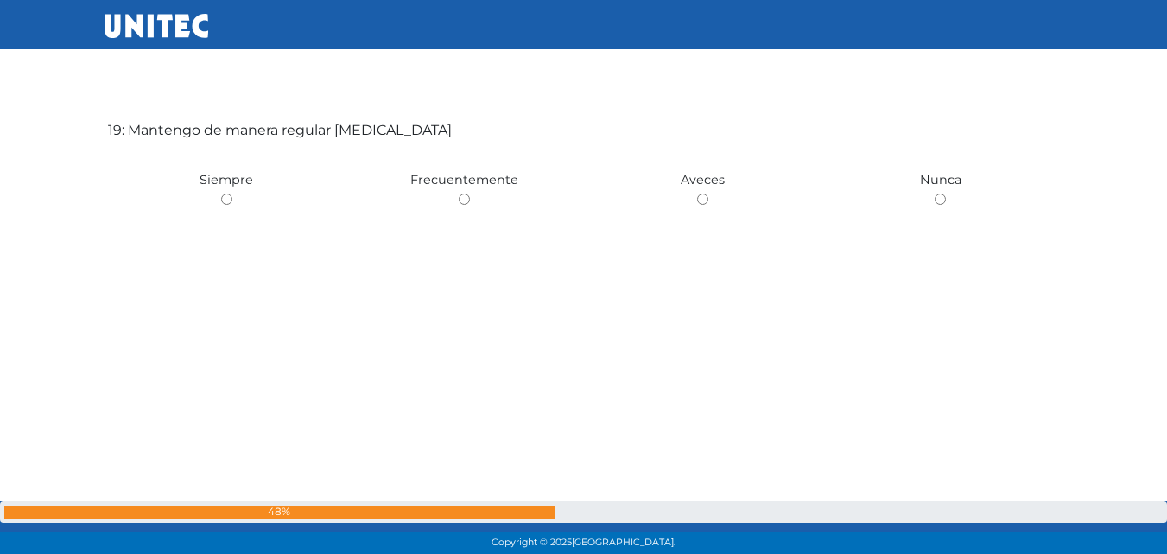
scroll to position [10078, 0]
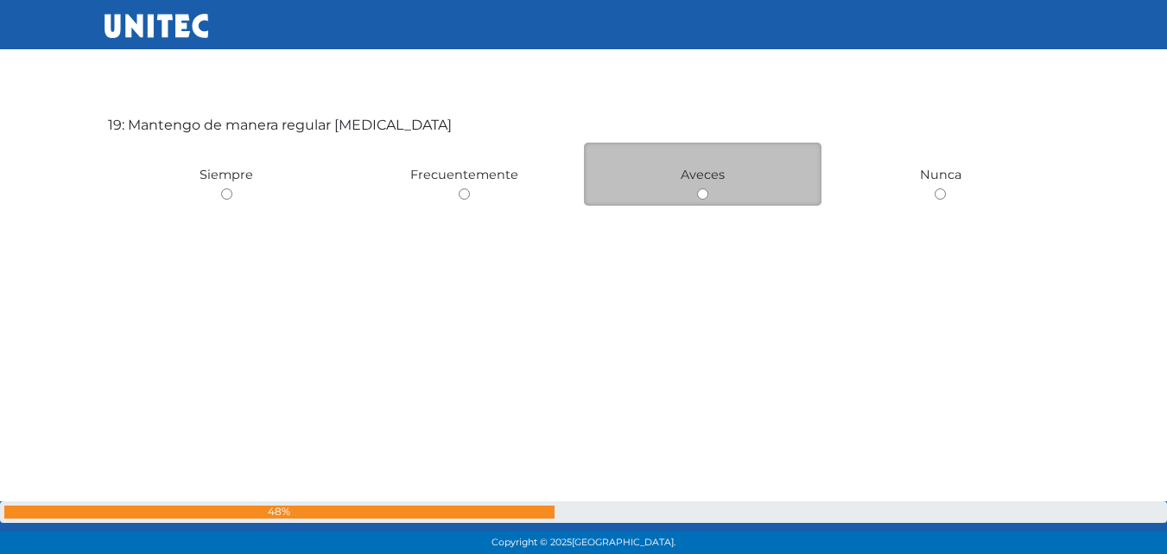
click at [705, 194] on input "radio" at bounding box center [702, 193] width 11 height 11
radio input "true"
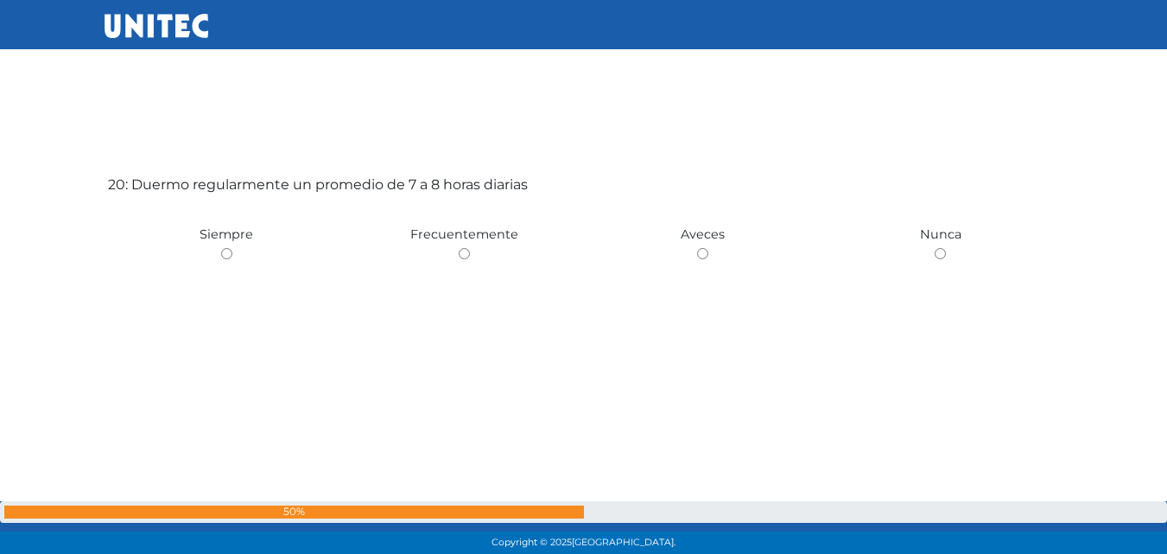
scroll to position [10540, 0]
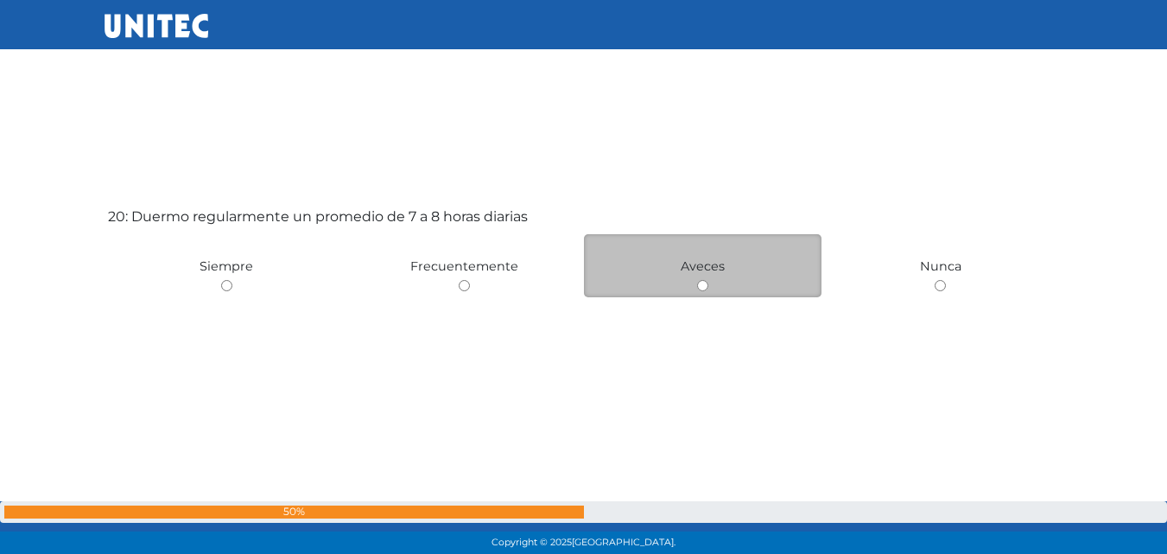
click at [702, 288] on input "radio" at bounding box center [702, 285] width 11 height 11
radio input "true"
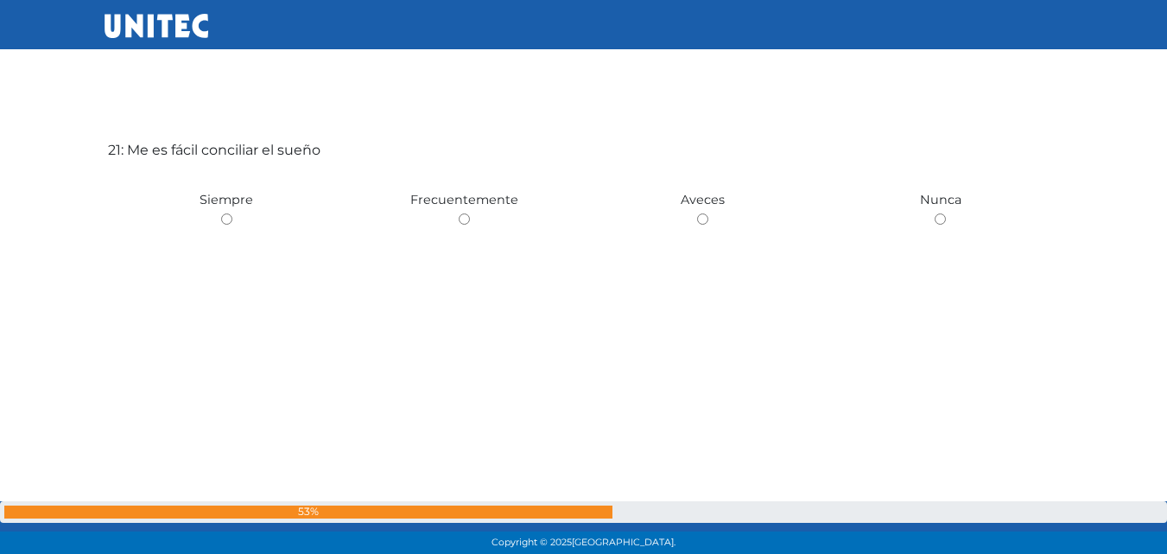
scroll to position [11240, 0]
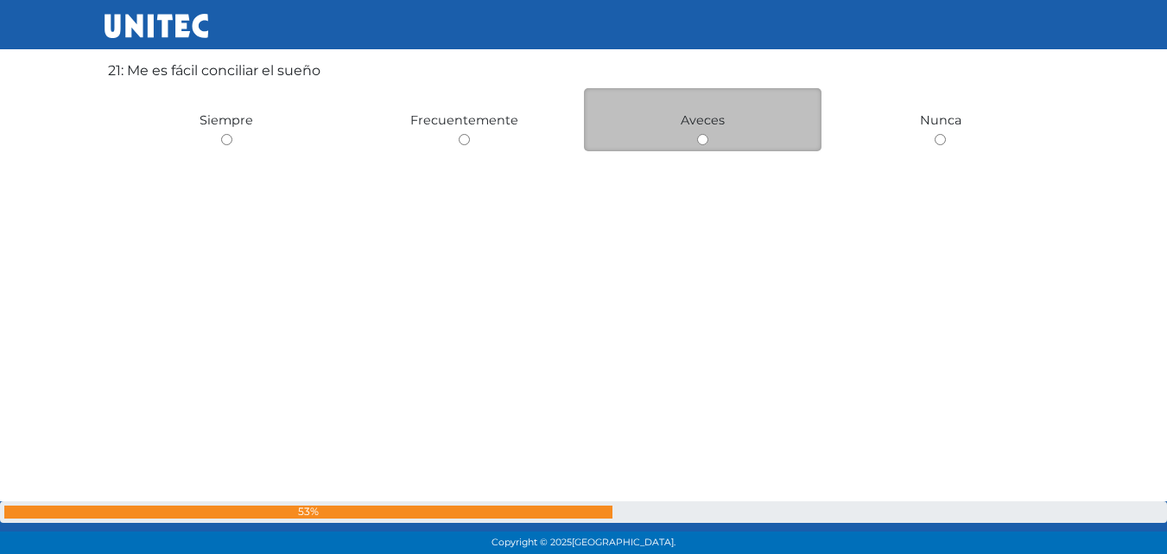
click at [702, 141] on input "radio" at bounding box center [702, 139] width 11 height 11
radio input "true"
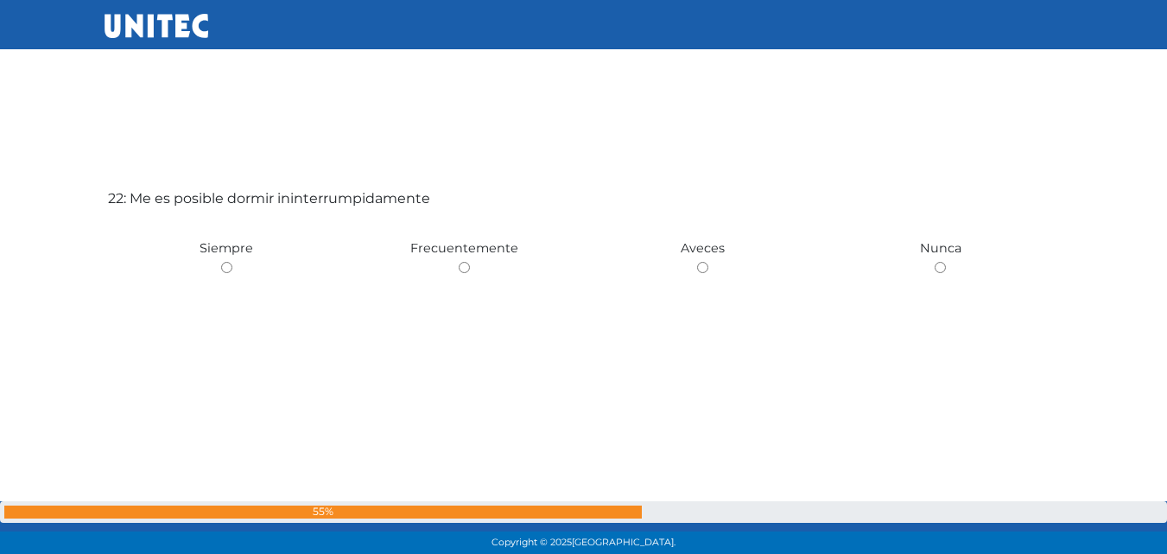
scroll to position [11753, 0]
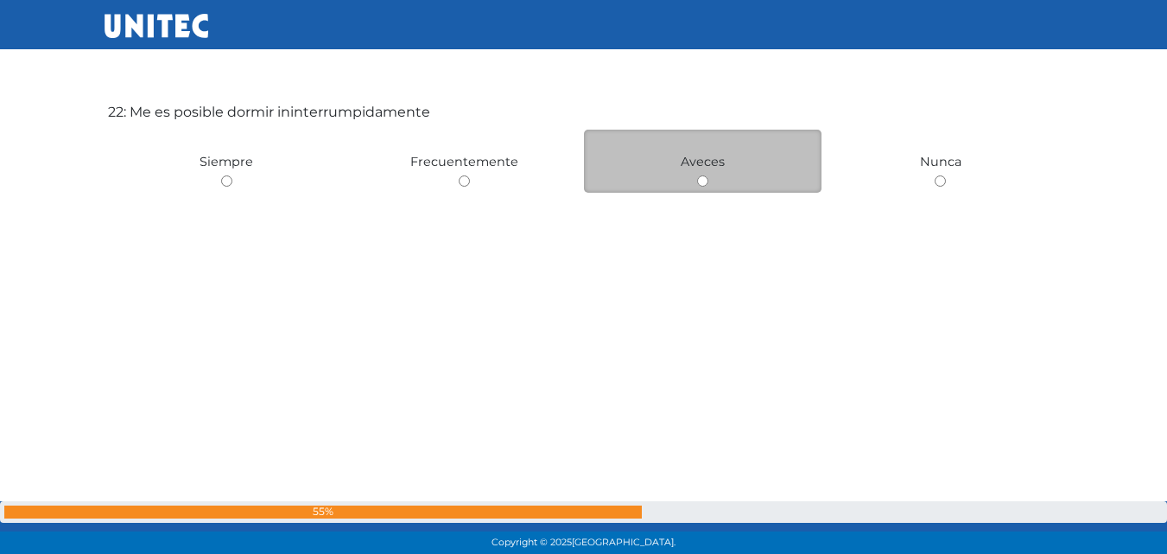
click at [702, 182] on input "radio" at bounding box center [702, 180] width 11 height 11
radio input "true"
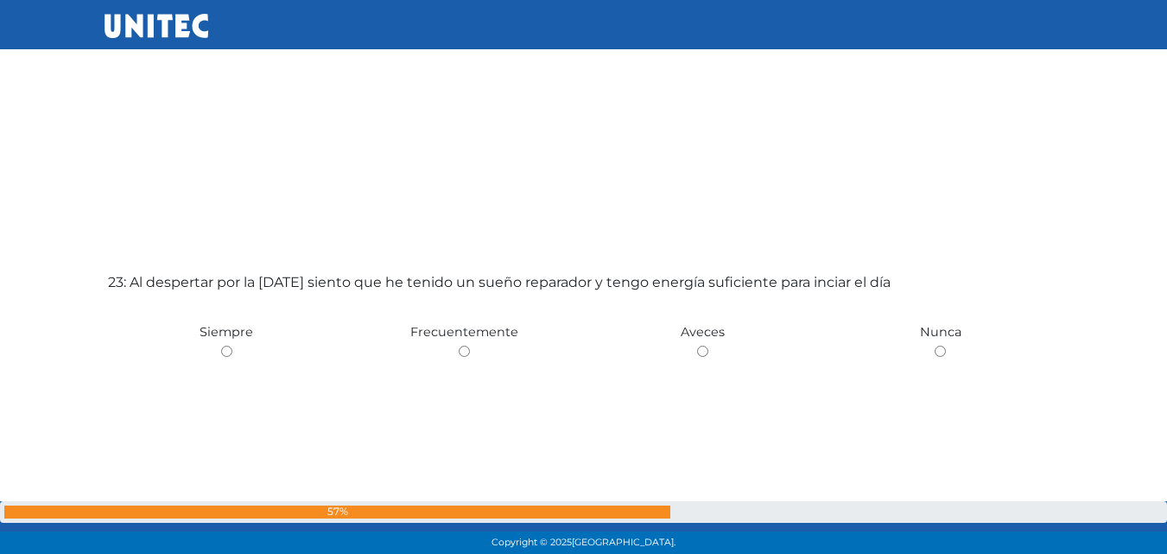
scroll to position [12244, 0]
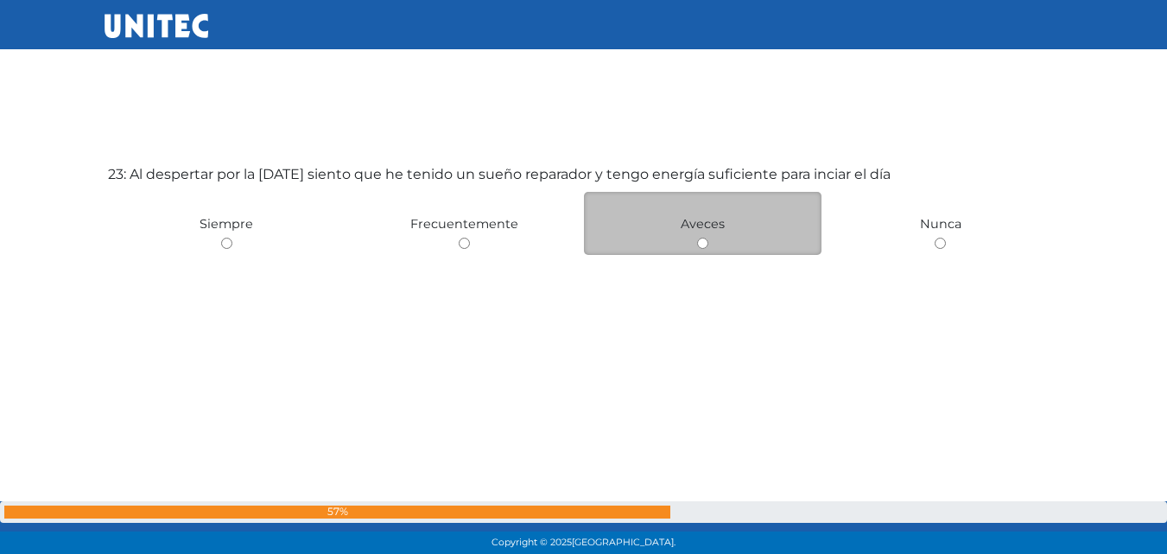
click at [702, 247] on input "radio" at bounding box center [702, 243] width 11 height 11
radio input "true"
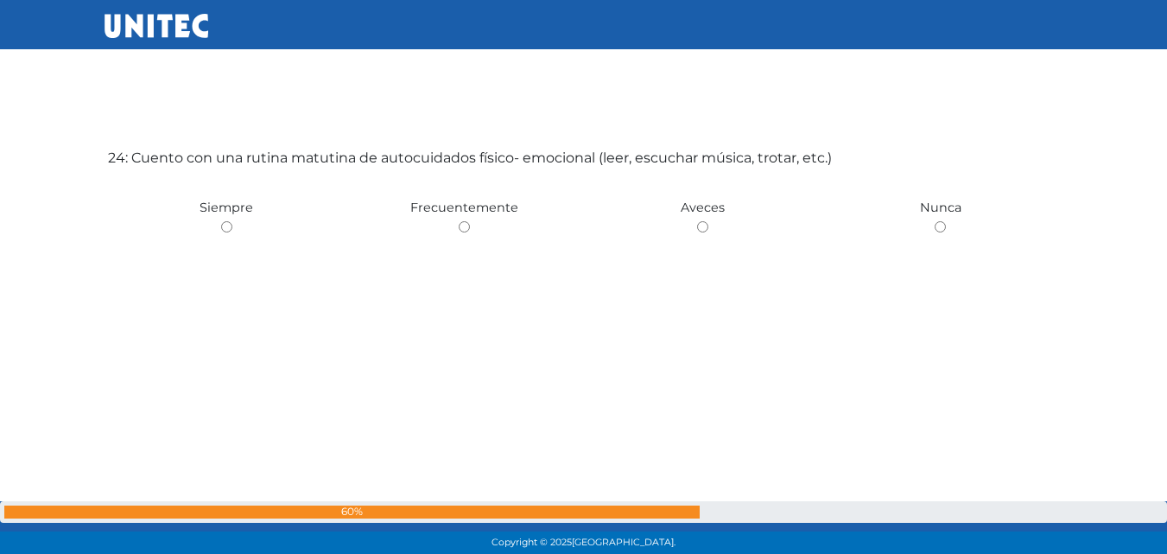
scroll to position [12834, 0]
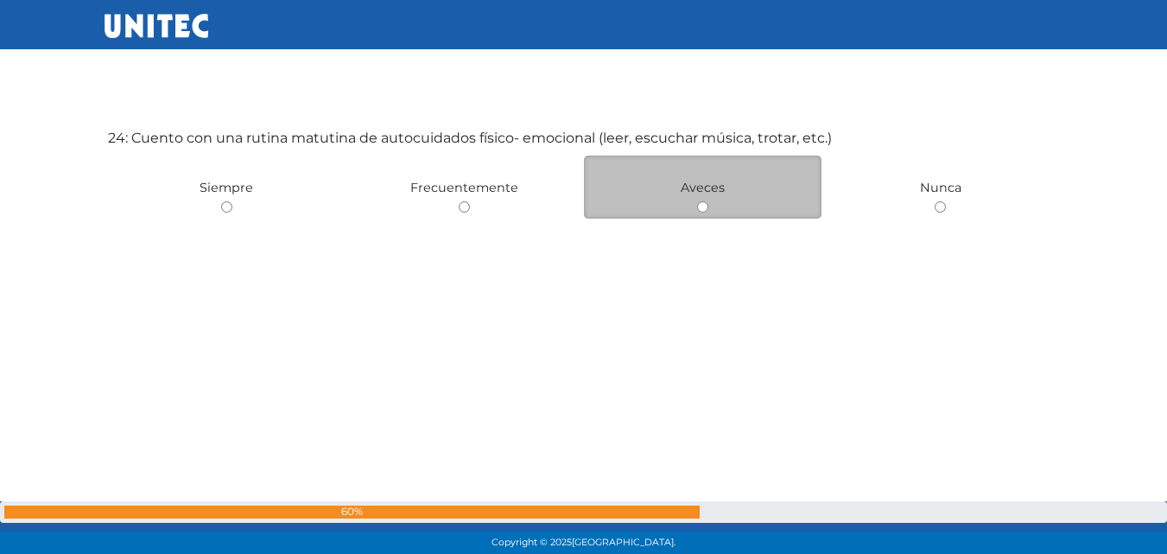
click at [708, 207] on div "Aveces" at bounding box center [703, 187] width 238 height 63
click at [706, 211] on input "radio" at bounding box center [702, 206] width 11 height 11
radio input "true"
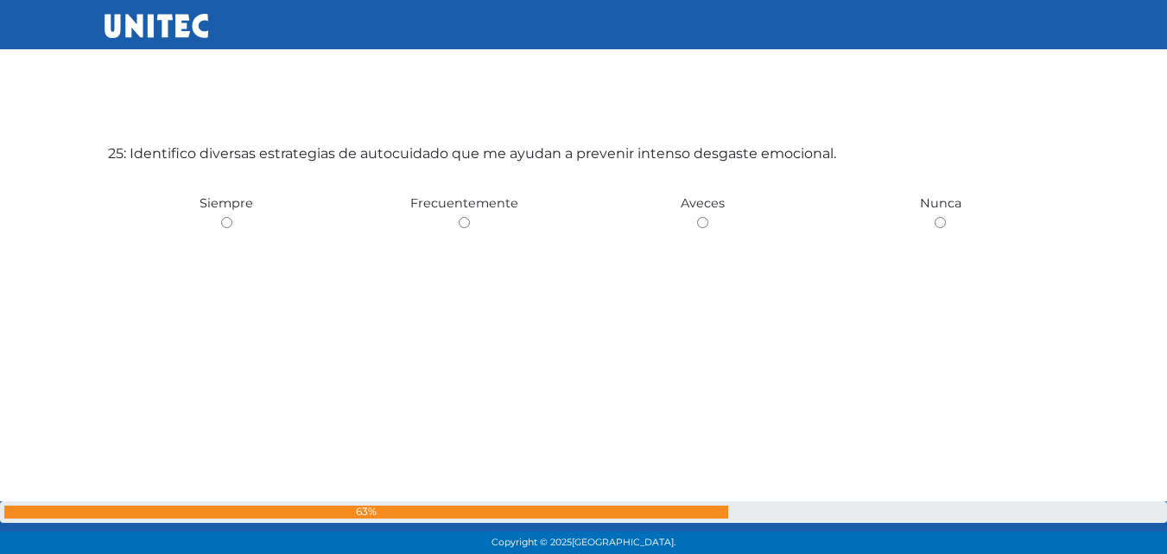
scroll to position [13378, 0]
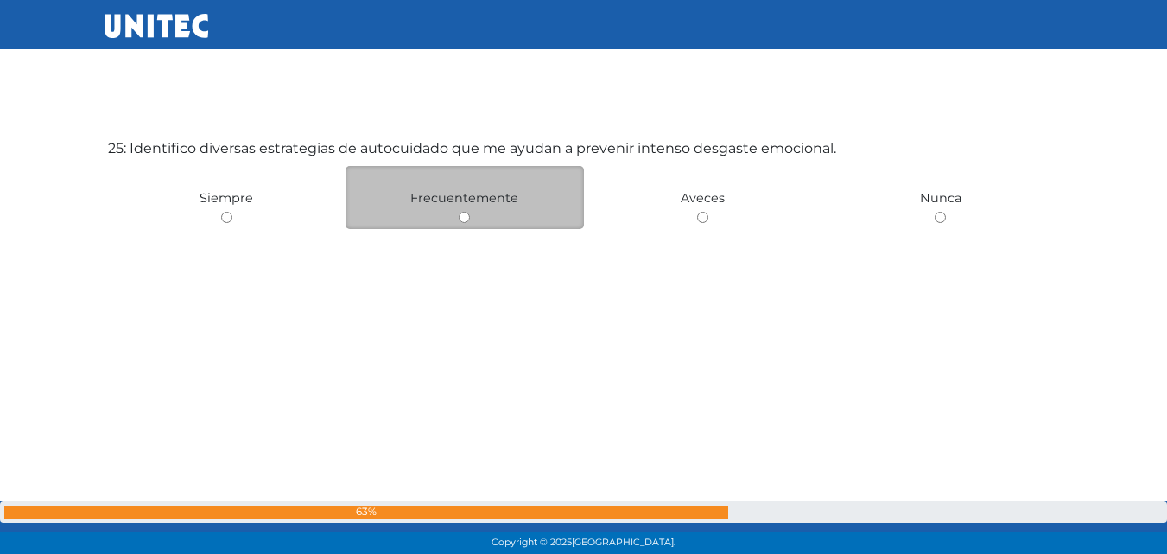
click at [462, 218] on input "radio" at bounding box center [464, 217] width 11 height 11
radio input "true"
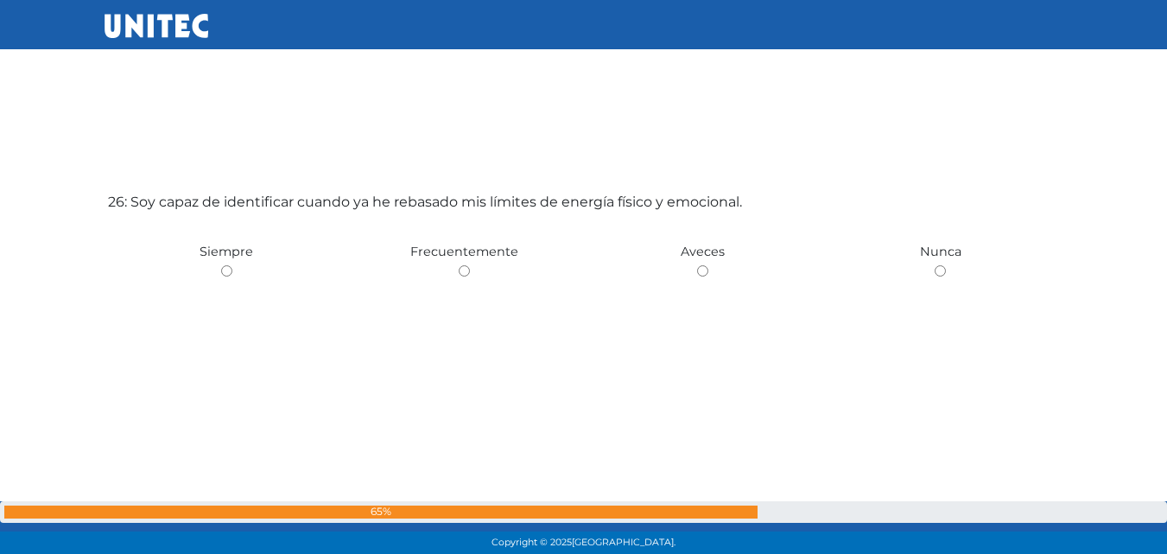
scroll to position [13964, 0]
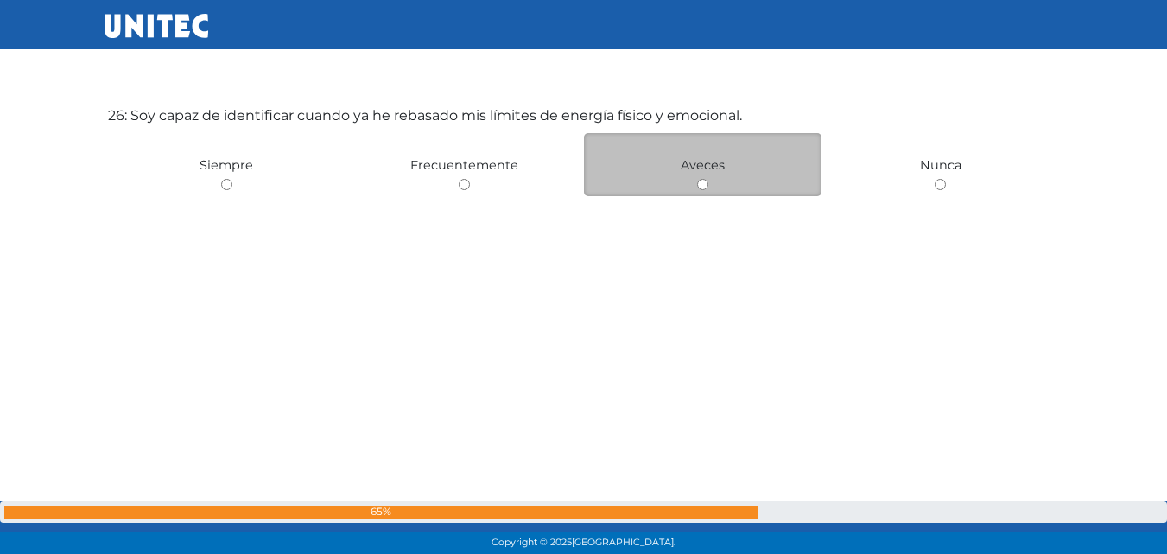
click at [702, 185] on input "radio" at bounding box center [702, 184] width 11 height 11
radio input "true"
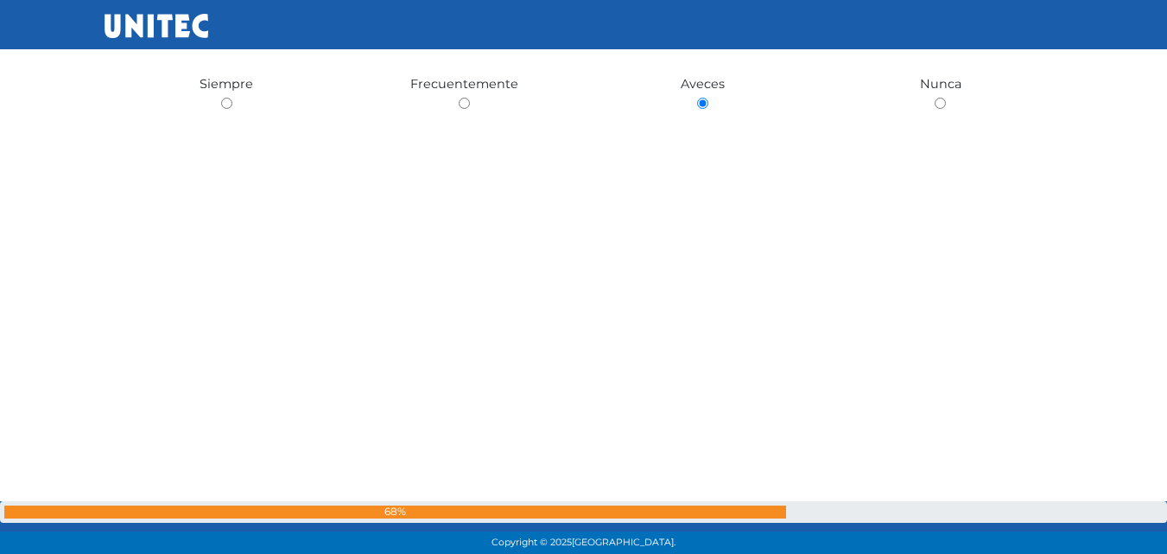
scroll to position [14478, 0]
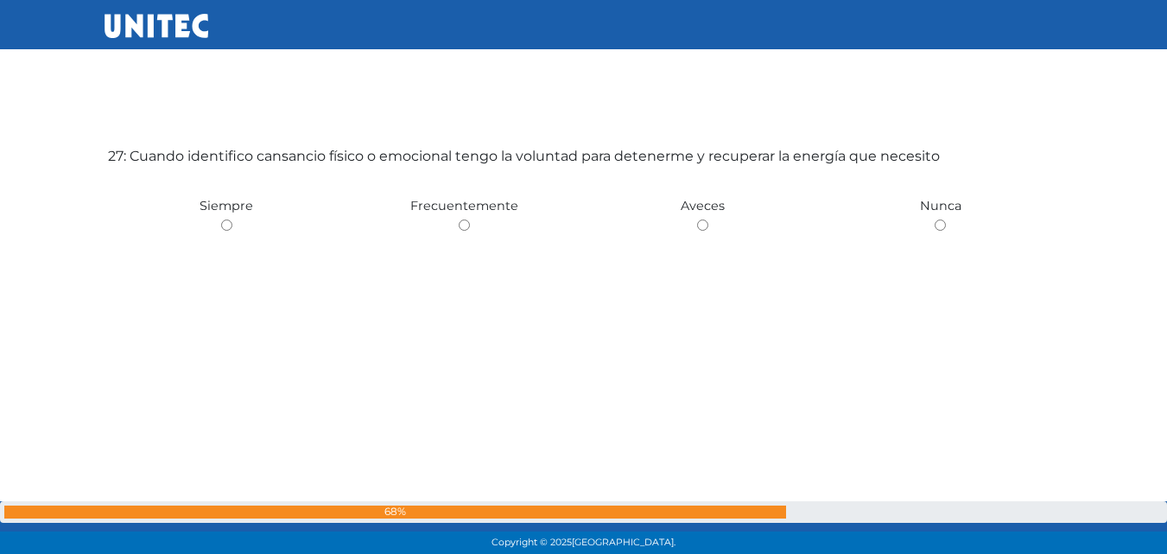
drag, startPoint x: 469, startPoint y: 225, endPoint x: 478, endPoint y: 232, distance: 10.5
click at [469, 225] on input "radio" at bounding box center [464, 224] width 11 height 11
radio input "true"
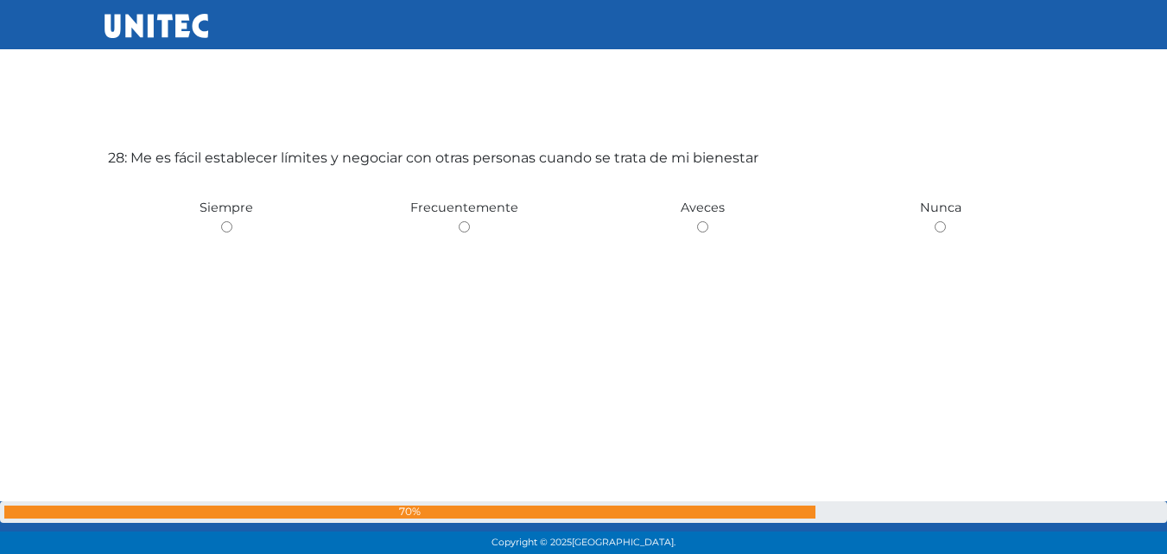
scroll to position [15039, 0]
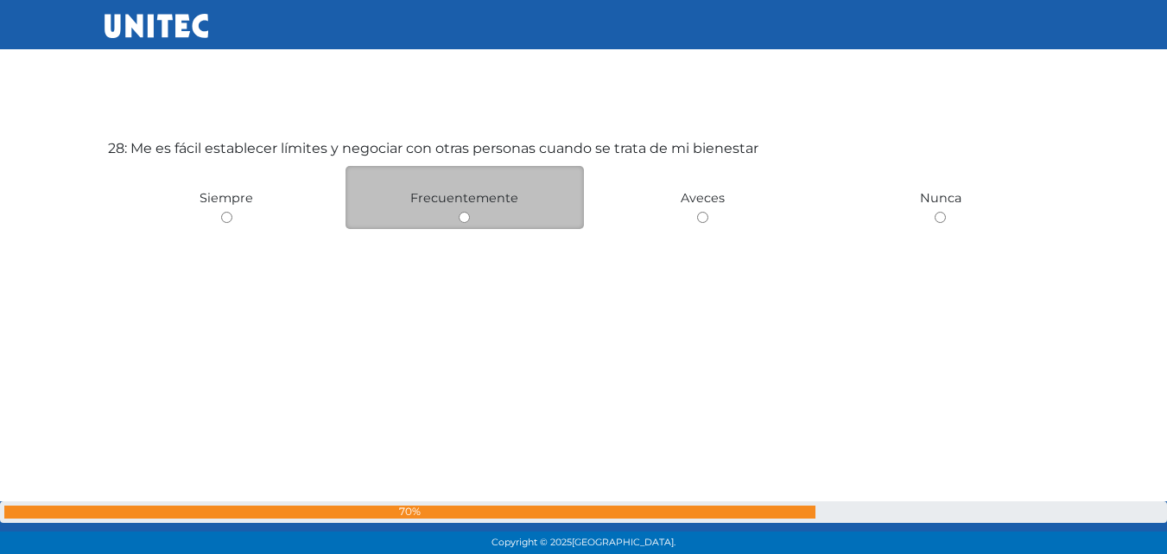
click at [465, 212] on input "radio" at bounding box center [464, 217] width 11 height 11
radio input "true"
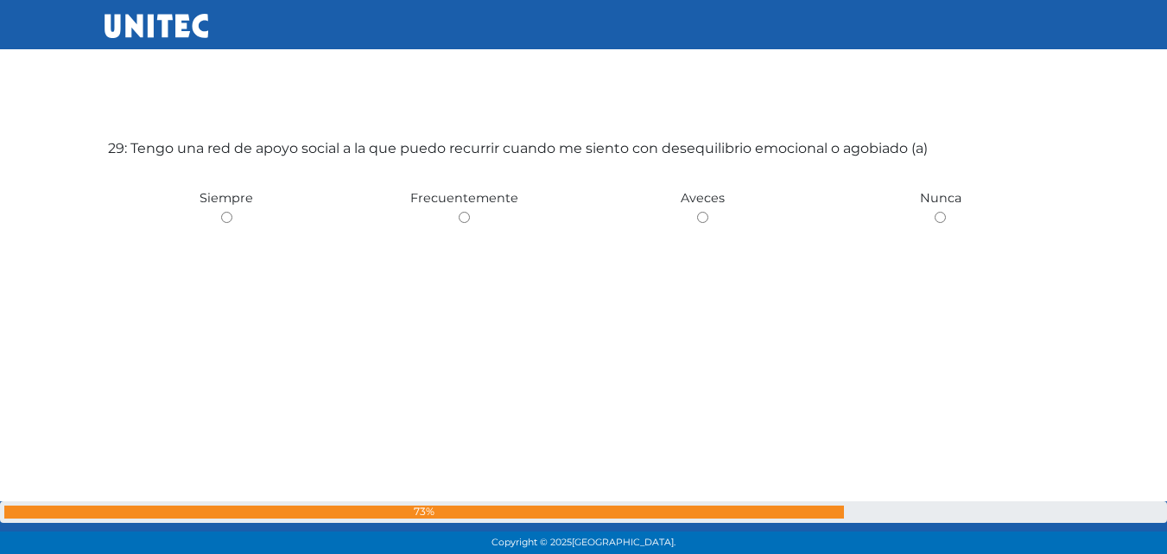
scroll to position [15583, 0]
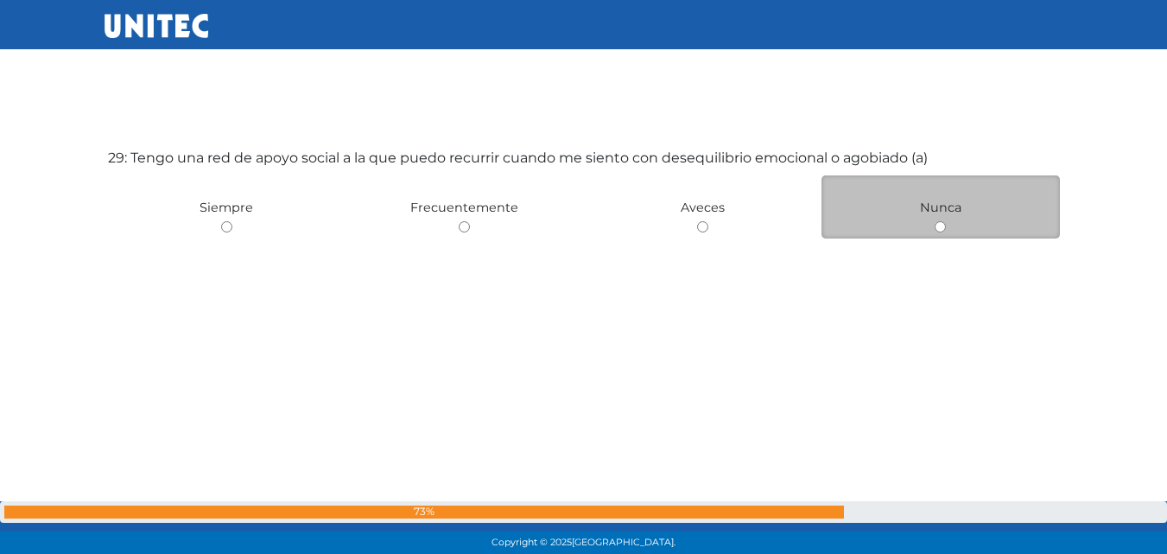
click at [937, 224] on input "radio" at bounding box center [940, 226] width 11 height 11
radio input "true"
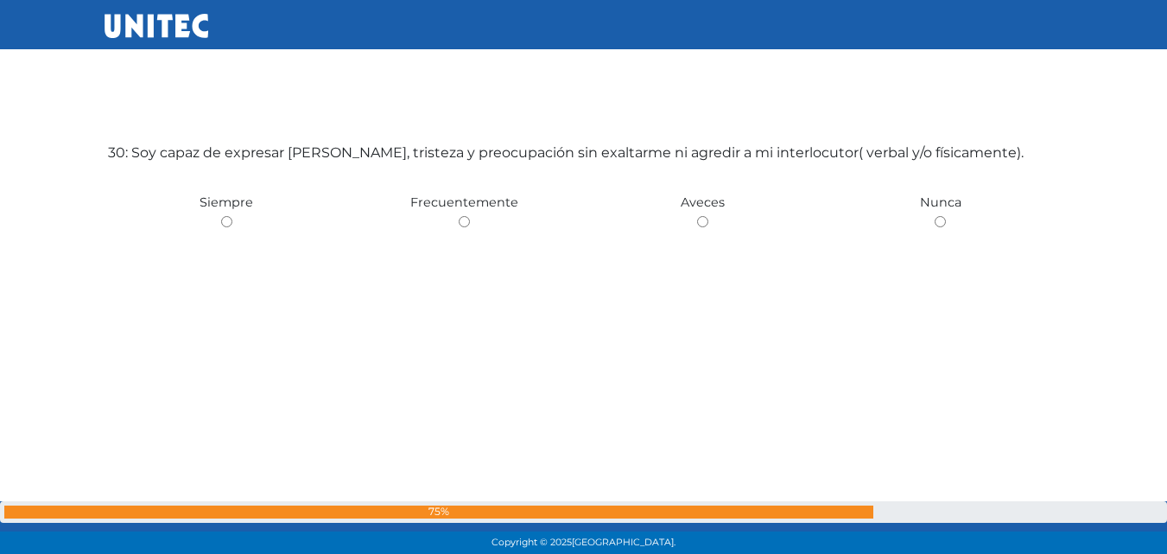
scroll to position [16147, 0]
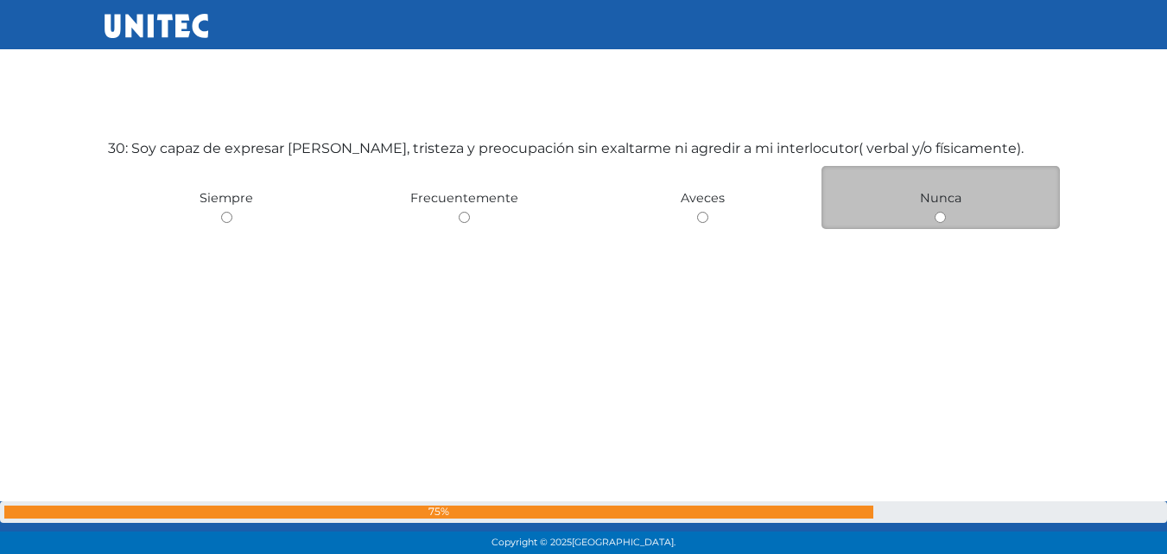
click at [939, 219] on input "radio" at bounding box center [940, 217] width 11 height 11
radio input "true"
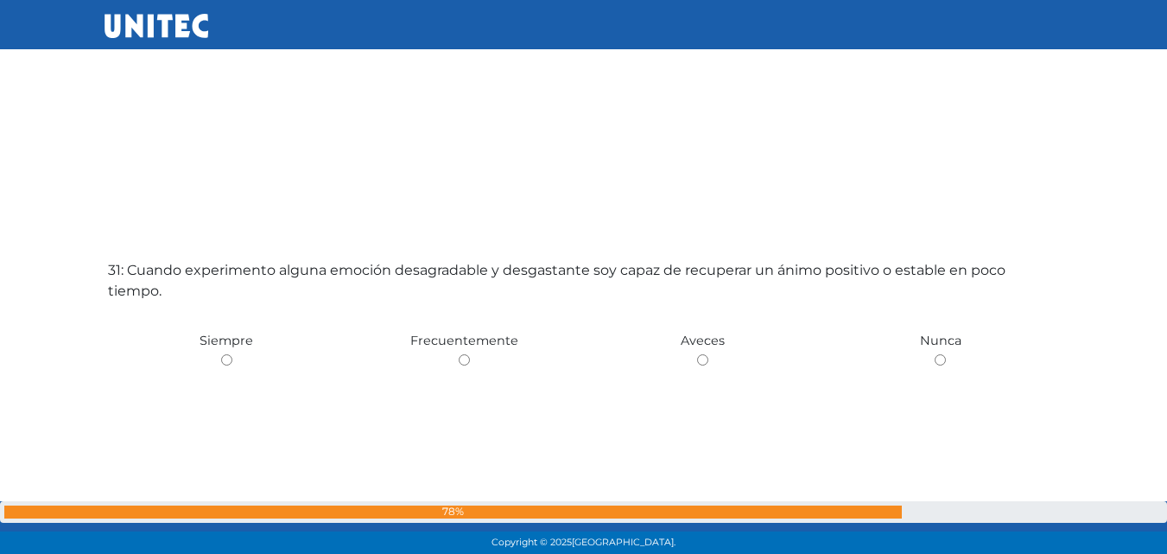
scroll to position [16752, 0]
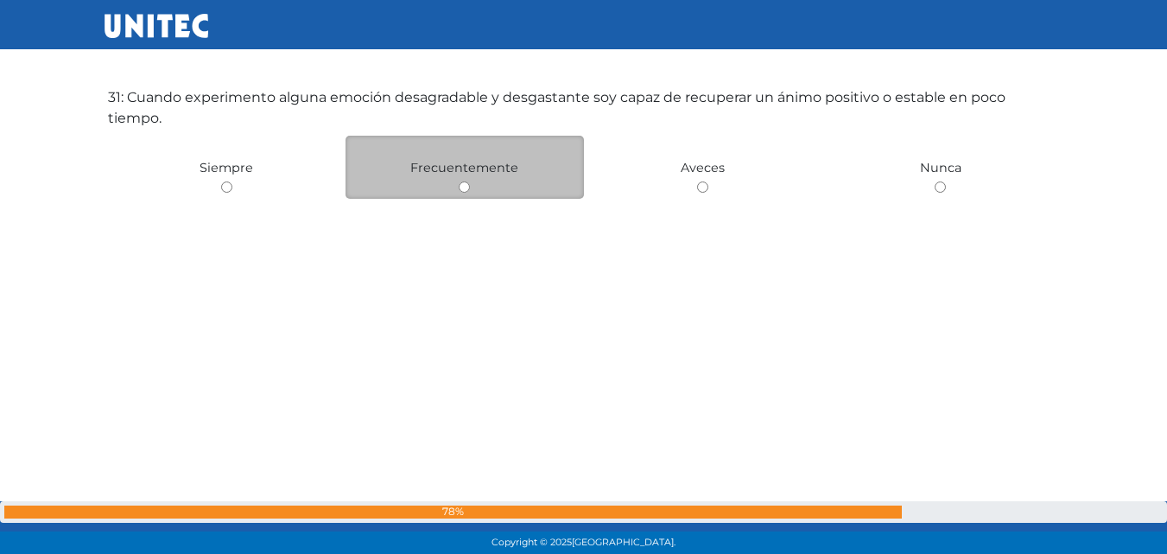
click at [462, 190] on input "radio" at bounding box center [464, 186] width 11 height 11
radio input "true"
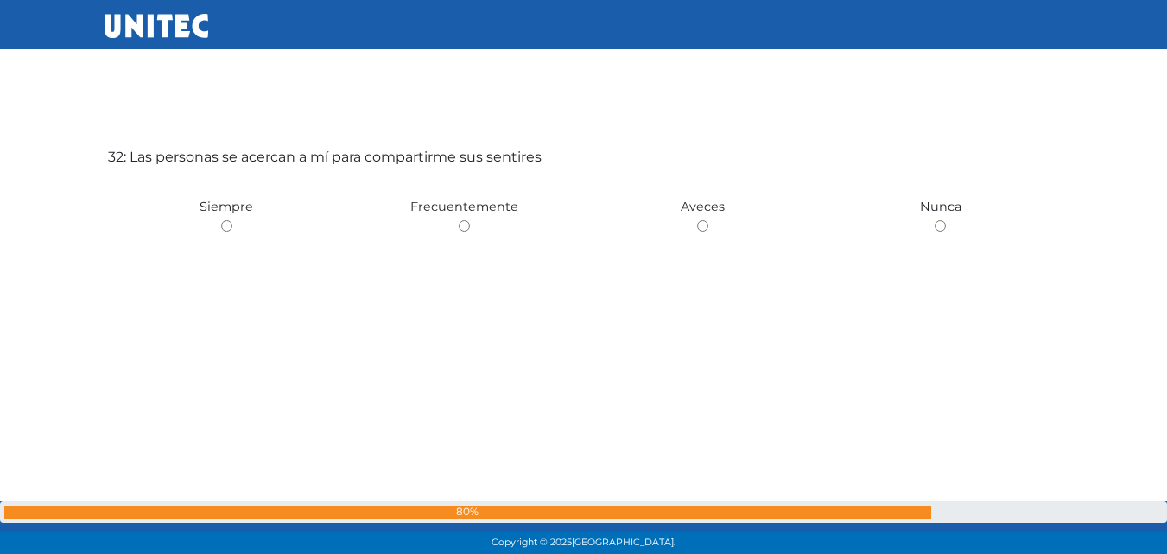
scroll to position [17254, 0]
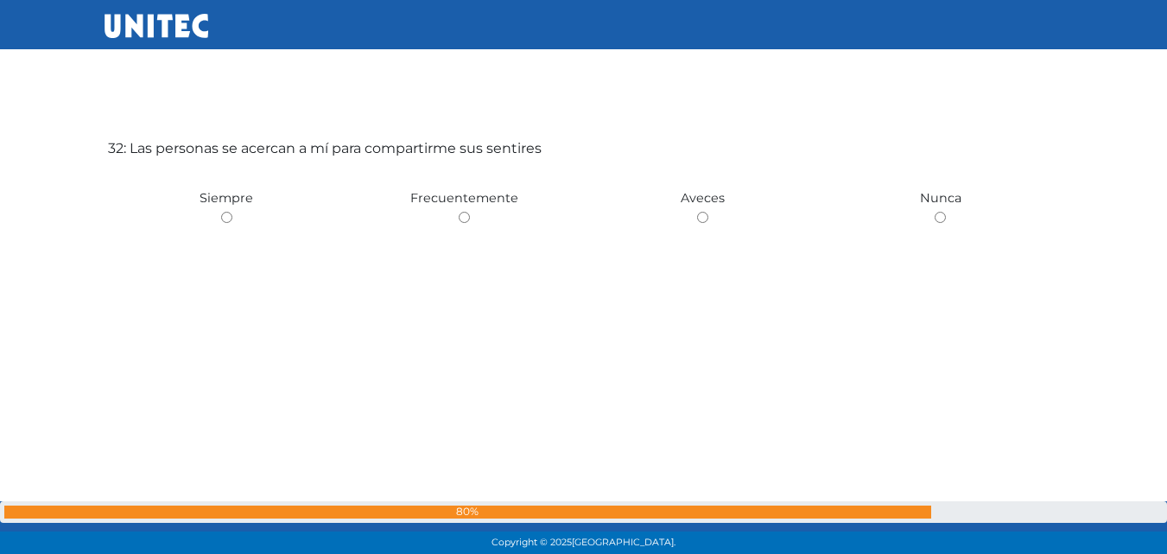
drag, startPoint x: 462, startPoint y: 219, endPoint x: 467, endPoint y: 238, distance: 20.5
click at [462, 219] on input "radio" at bounding box center [464, 217] width 11 height 11
radio input "true"
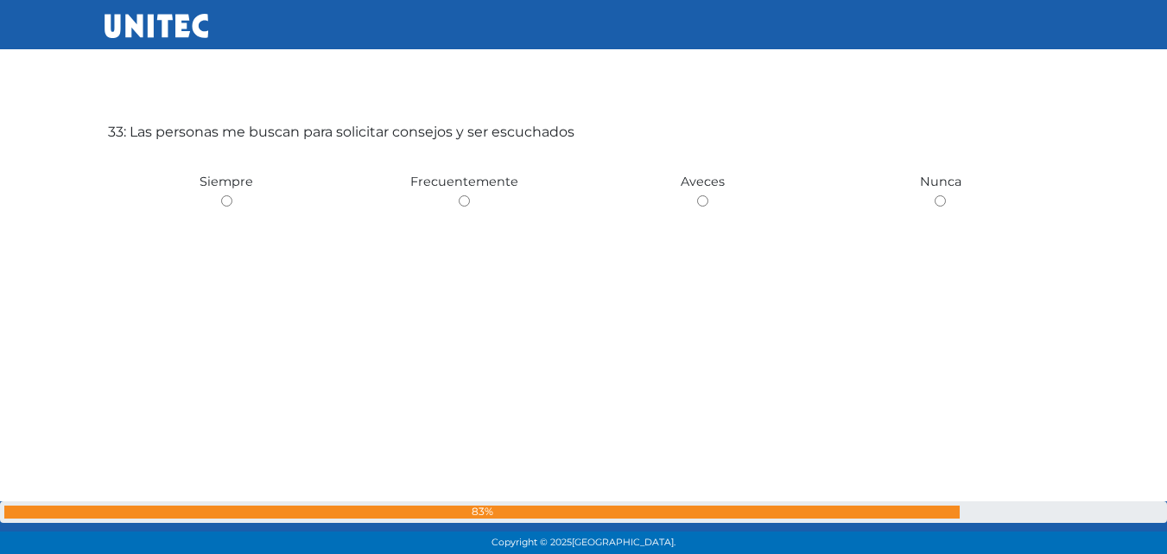
scroll to position [17837, 0]
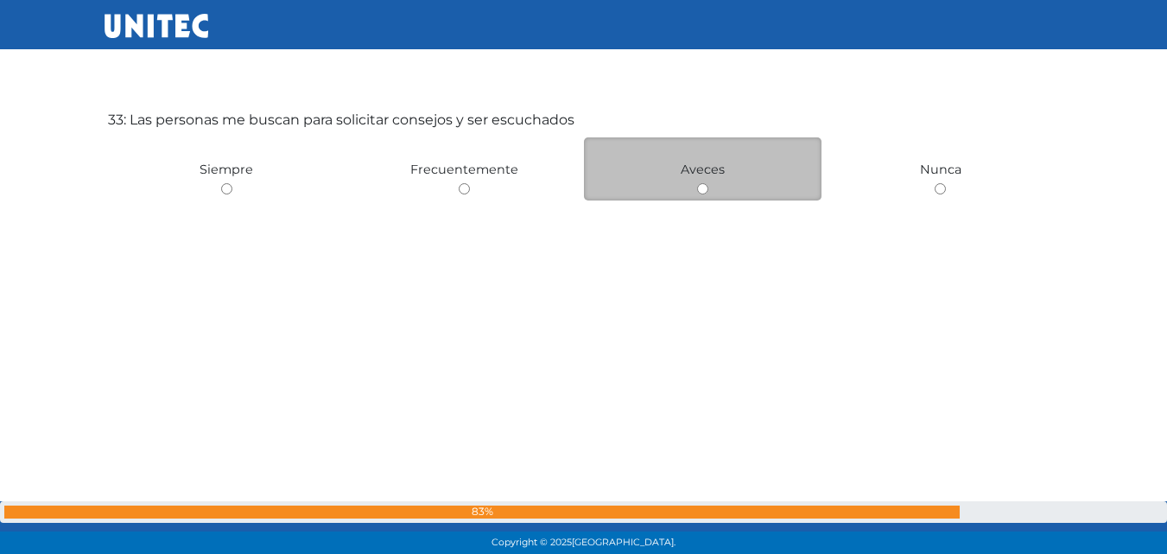
click at [707, 194] on input "radio" at bounding box center [702, 188] width 11 height 11
radio input "true"
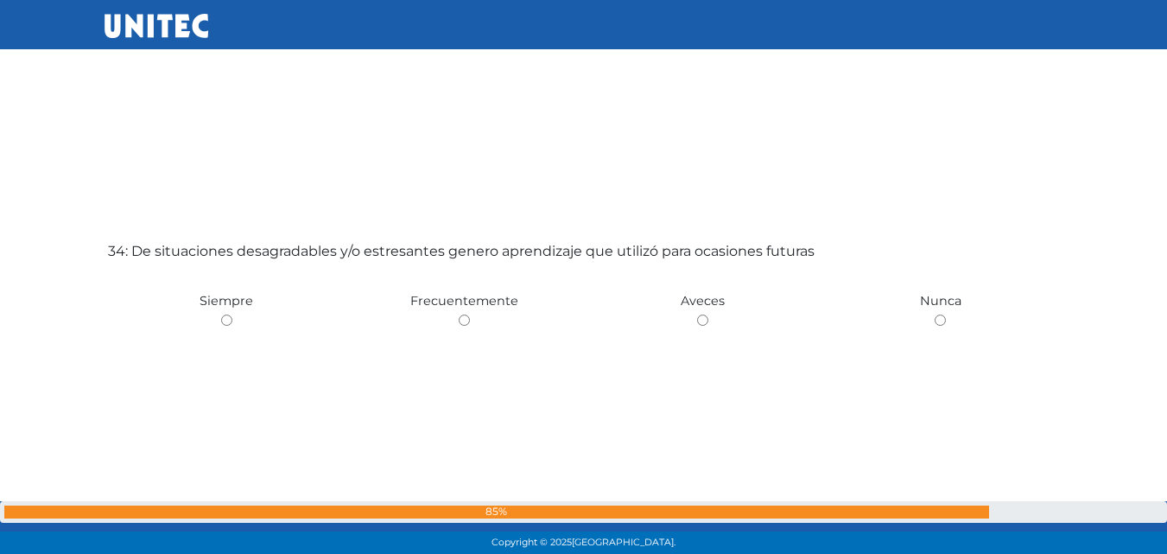
scroll to position [18432, 0]
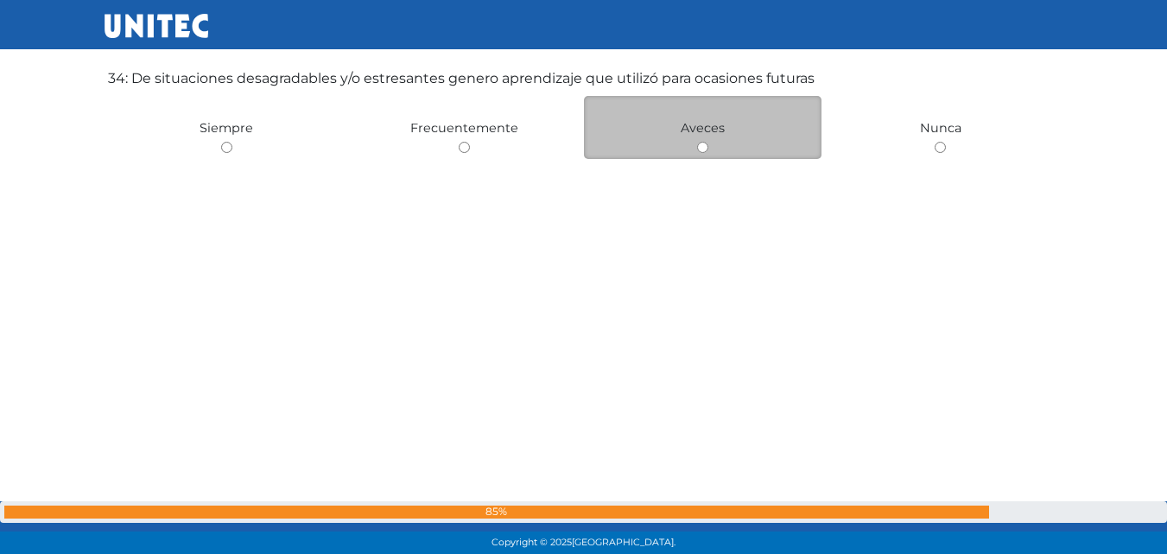
click at [702, 143] on input "radio" at bounding box center [702, 147] width 11 height 11
radio input "true"
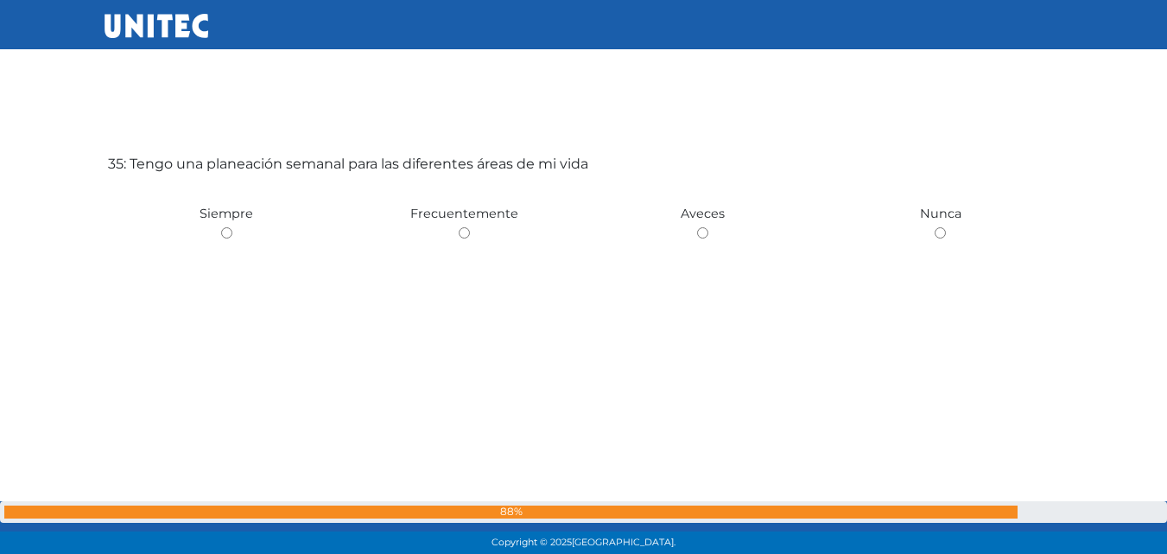
scroll to position [18916, 0]
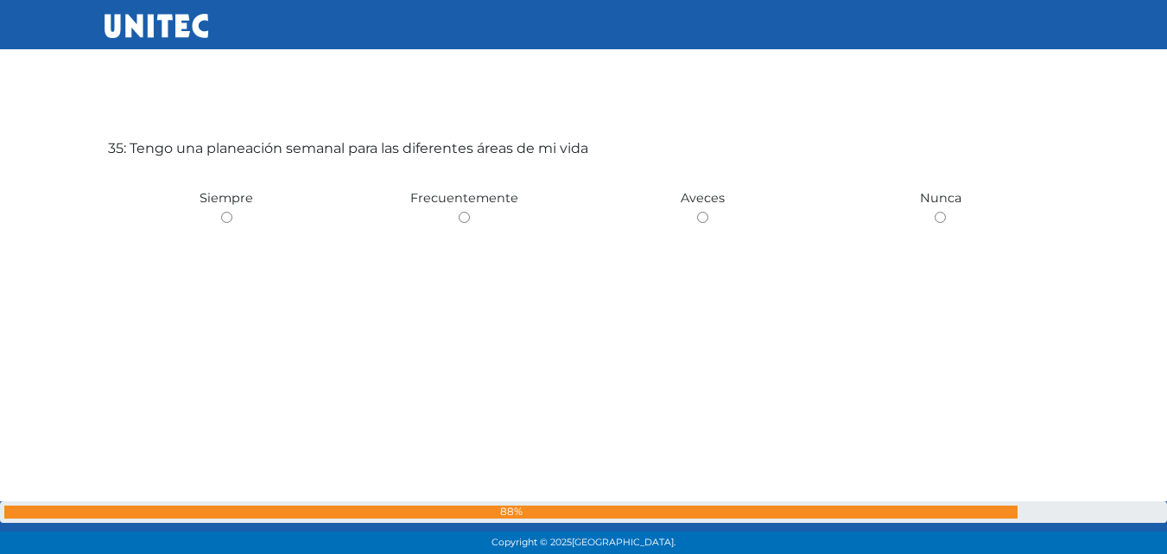
click at [467, 219] on input "radio" at bounding box center [464, 217] width 11 height 11
radio input "true"
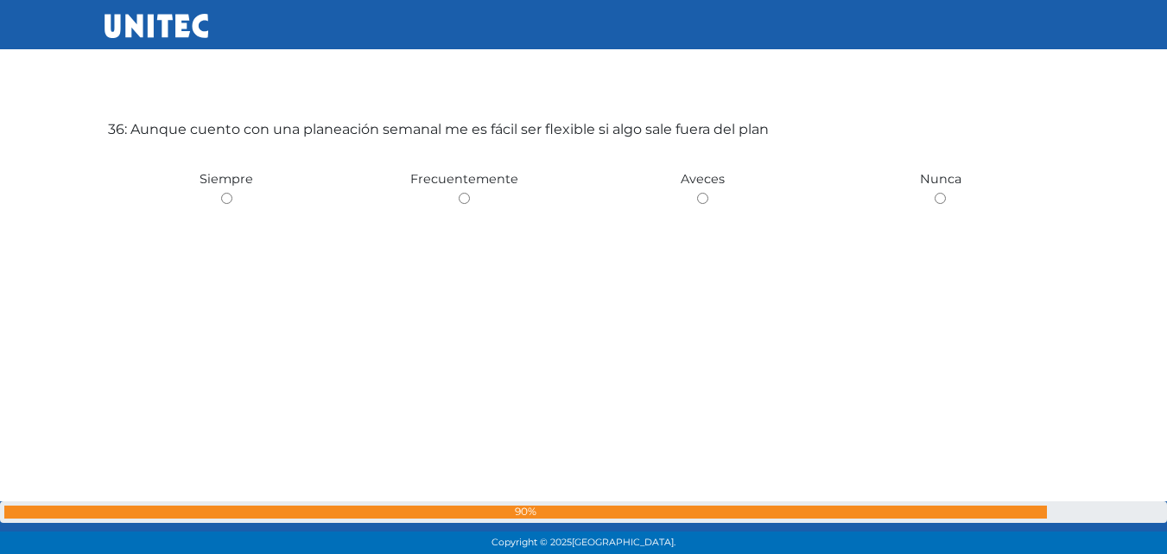
scroll to position [19507, 0]
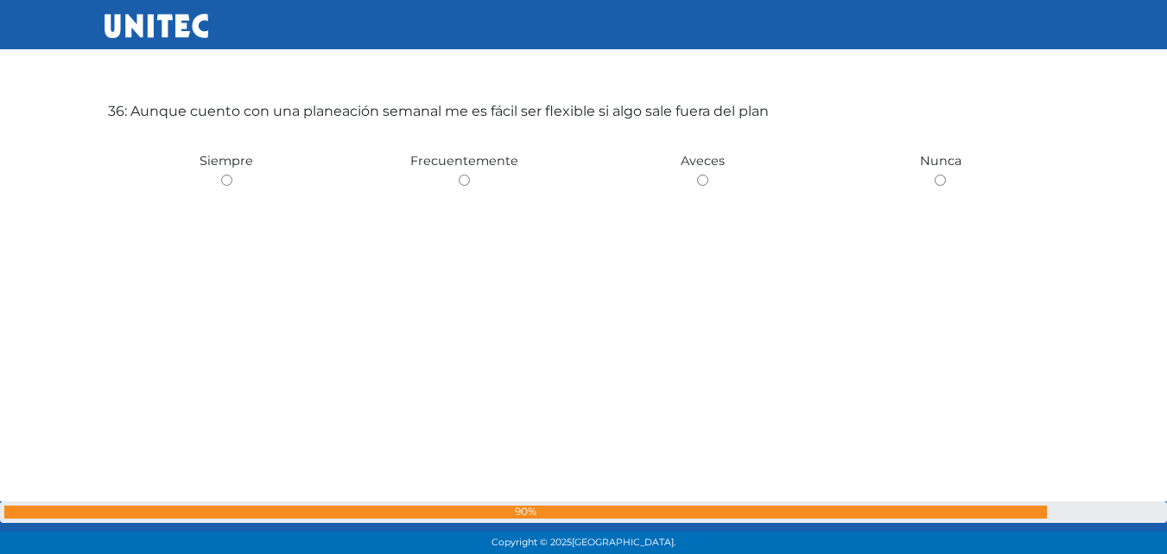
click at [705, 180] on input "radio" at bounding box center [702, 180] width 11 height 11
radio input "true"
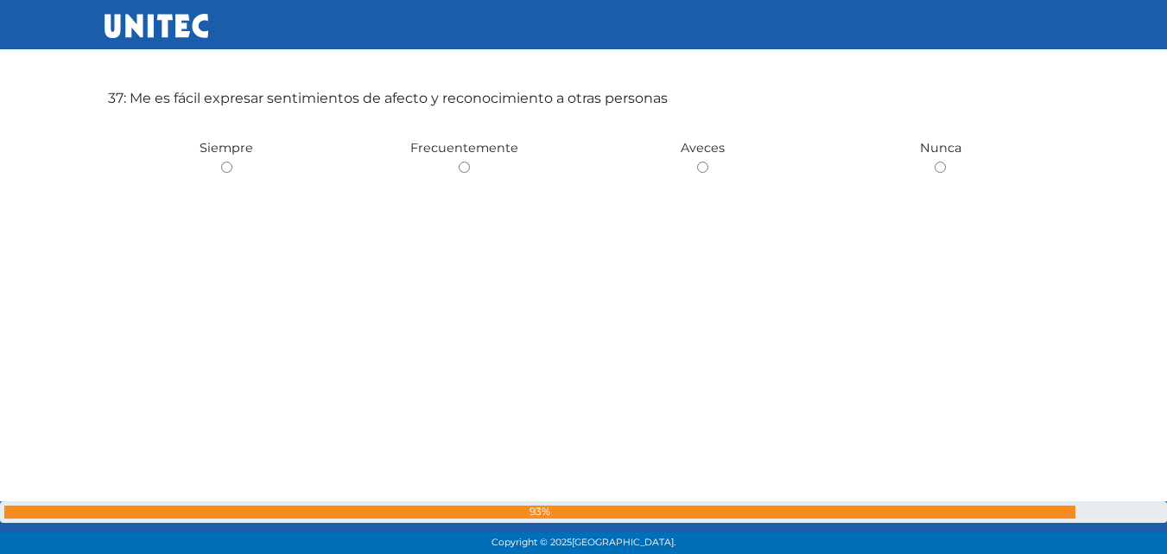
scroll to position [20103, 0]
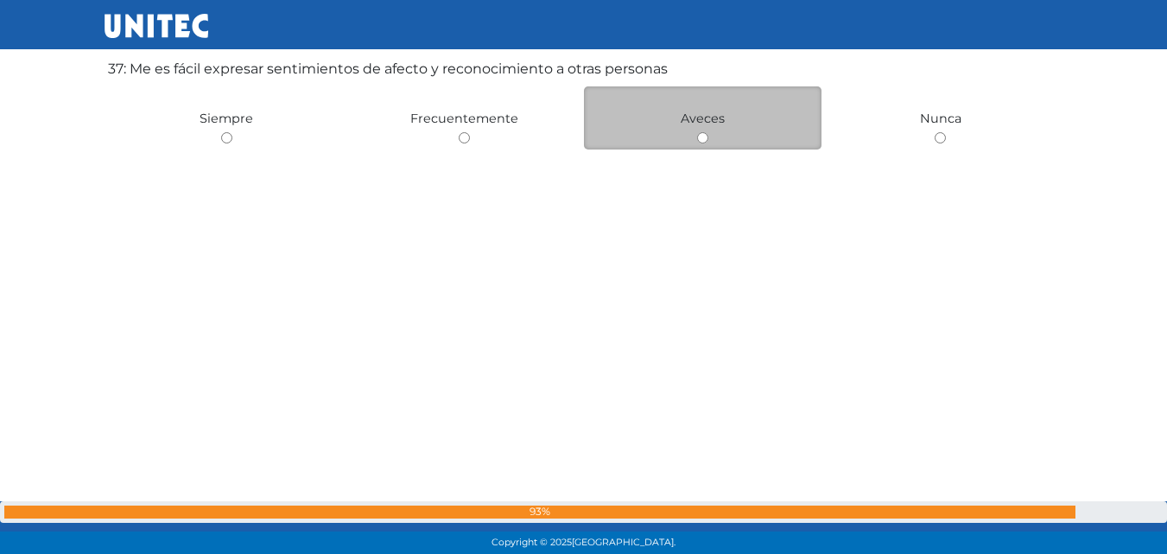
click at [703, 138] on input "radio" at bounding box center [702, 137] width 11 height 11
radio input "true"
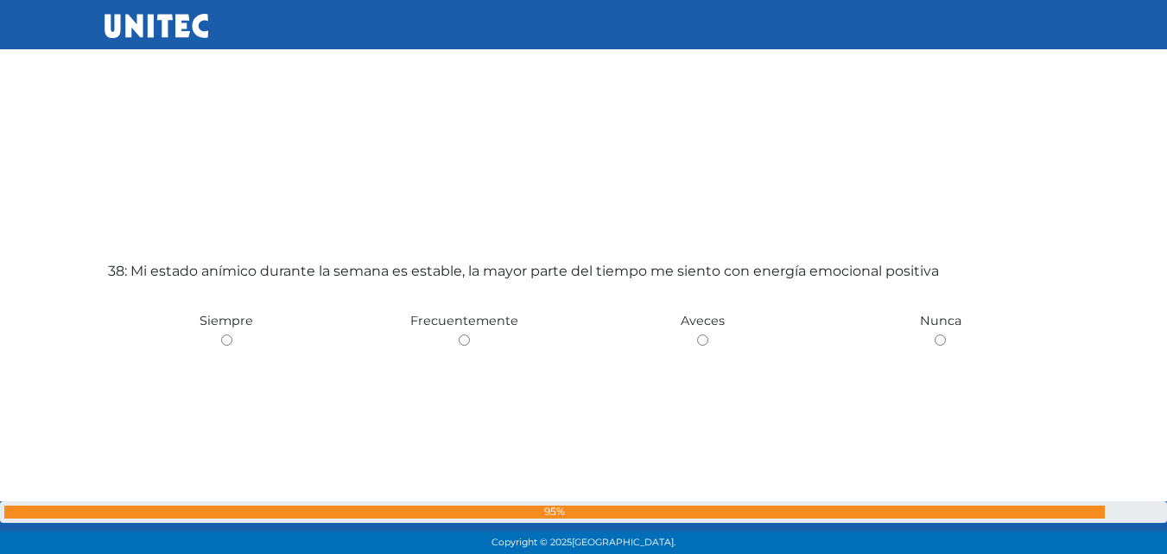
scroll to position [20541, 0]
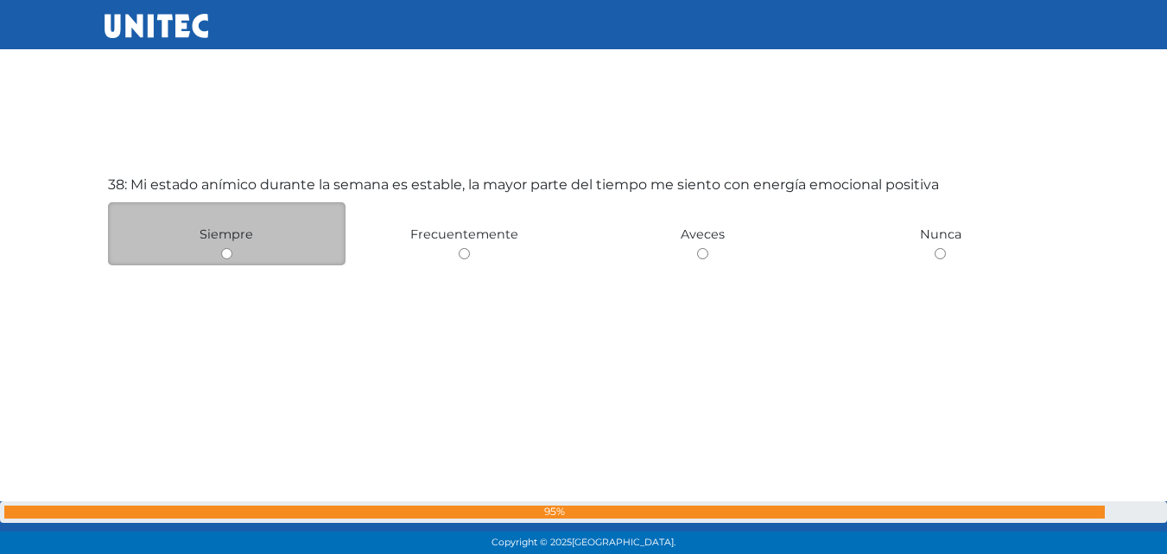
click at [224, 256] on input "radio" at bounding box center [226, 253] width 11 height 11
radio input "true"
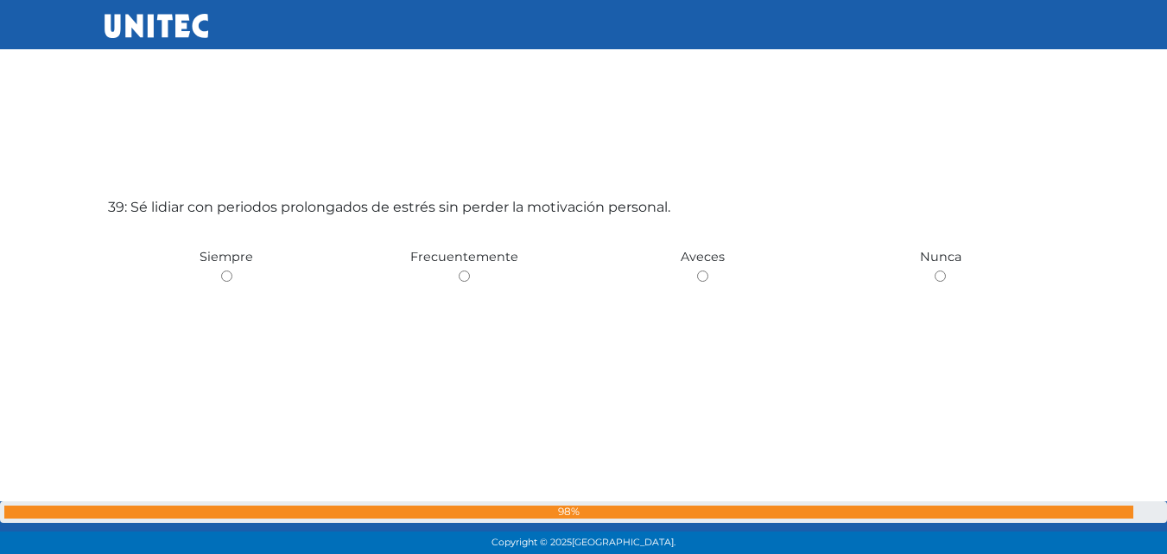
scroll to position [21171, 0]
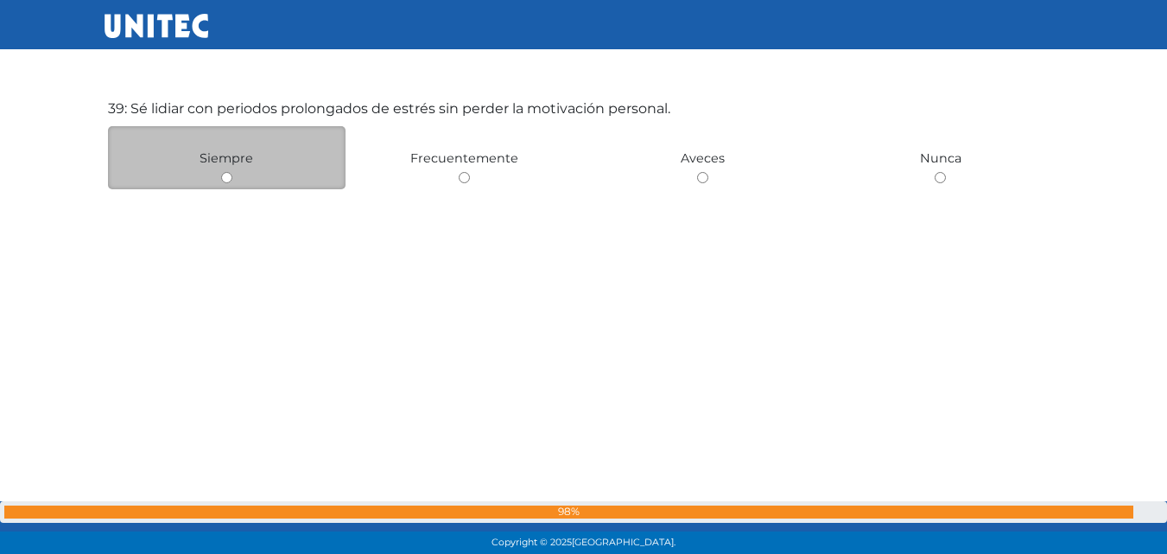
click at [230, 179] on input "radio" at bounding box center [226, 177] width 11 height 11
radio input "true"
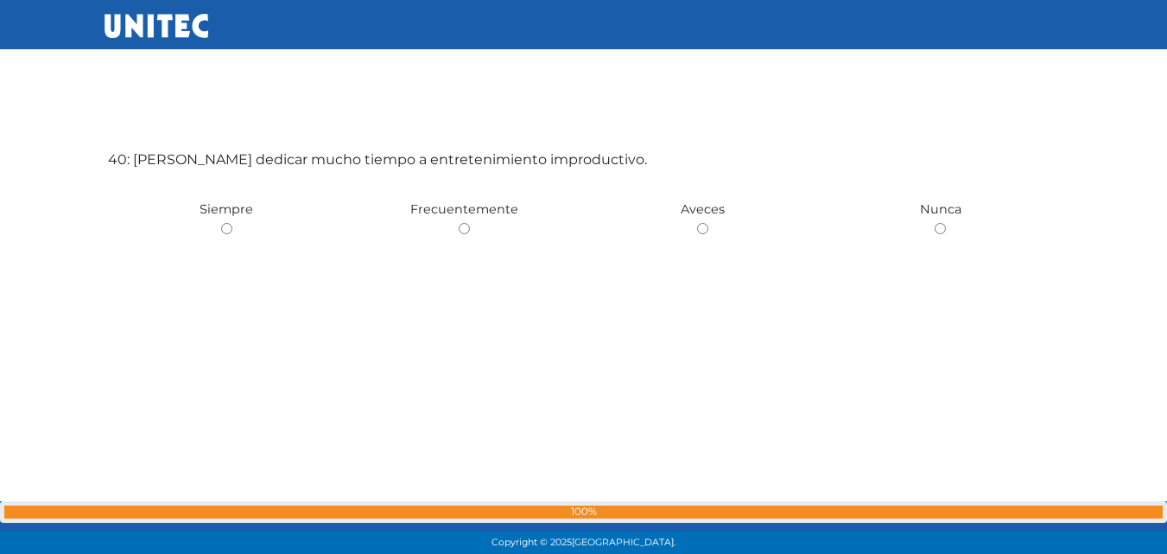
scroll to position [21681, 0]
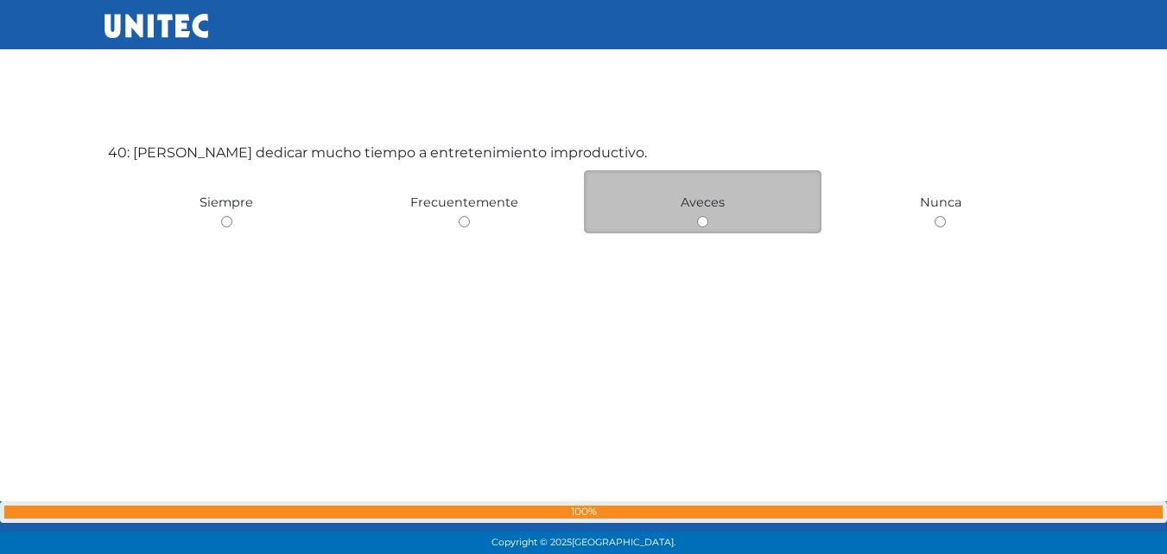
click at [703, 227] on input "radio" at bounding box center [702, 221] width 11 height 11
radio input "true"
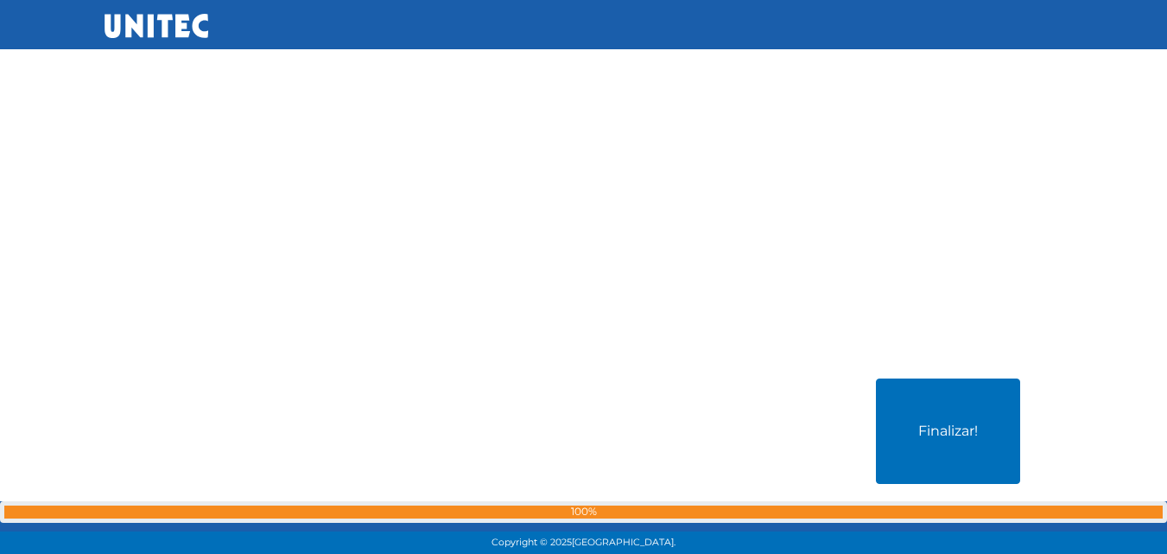
scroll to position [22014, 0]
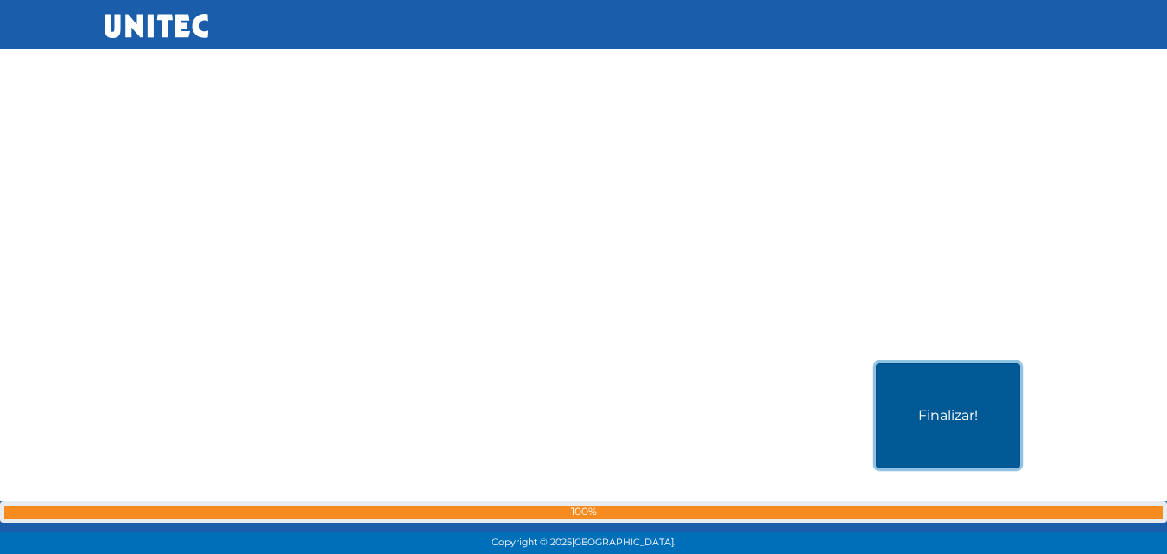
drag, startPoint x: 943, startPoint y: 423, endPoint x: 935, endPoint y: 415, distance: 12.2
click at [943, 423] on button "Finalizar!" at bounding box center [948, 415] width 144 height 105
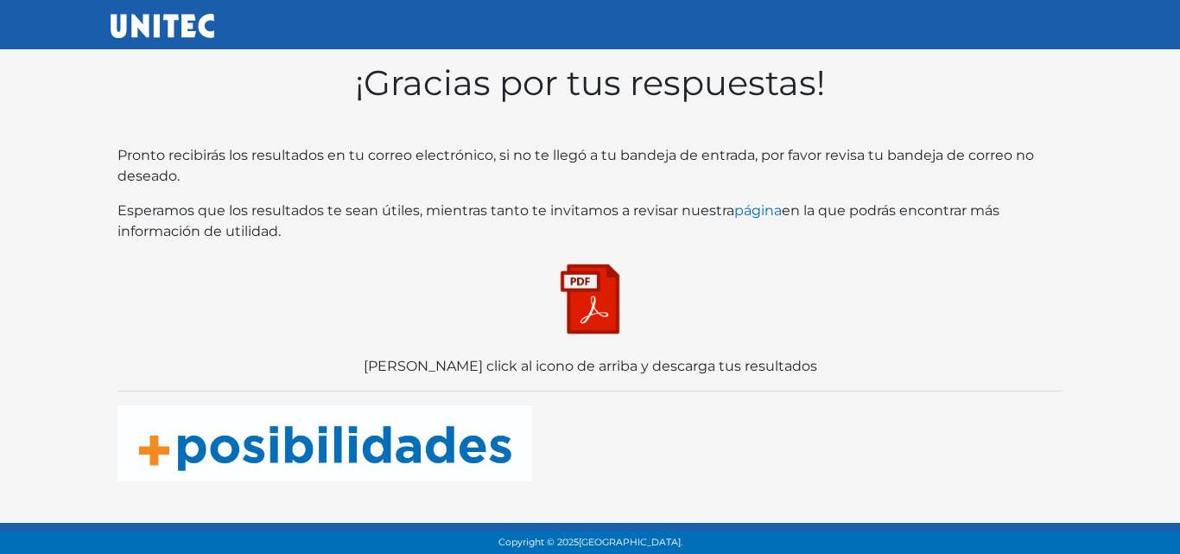
click at [594, 297] on img at bounding box center [590, 299] width 86 height 86
